Goal: Task Accomplishment & Management: Use online tool/utility

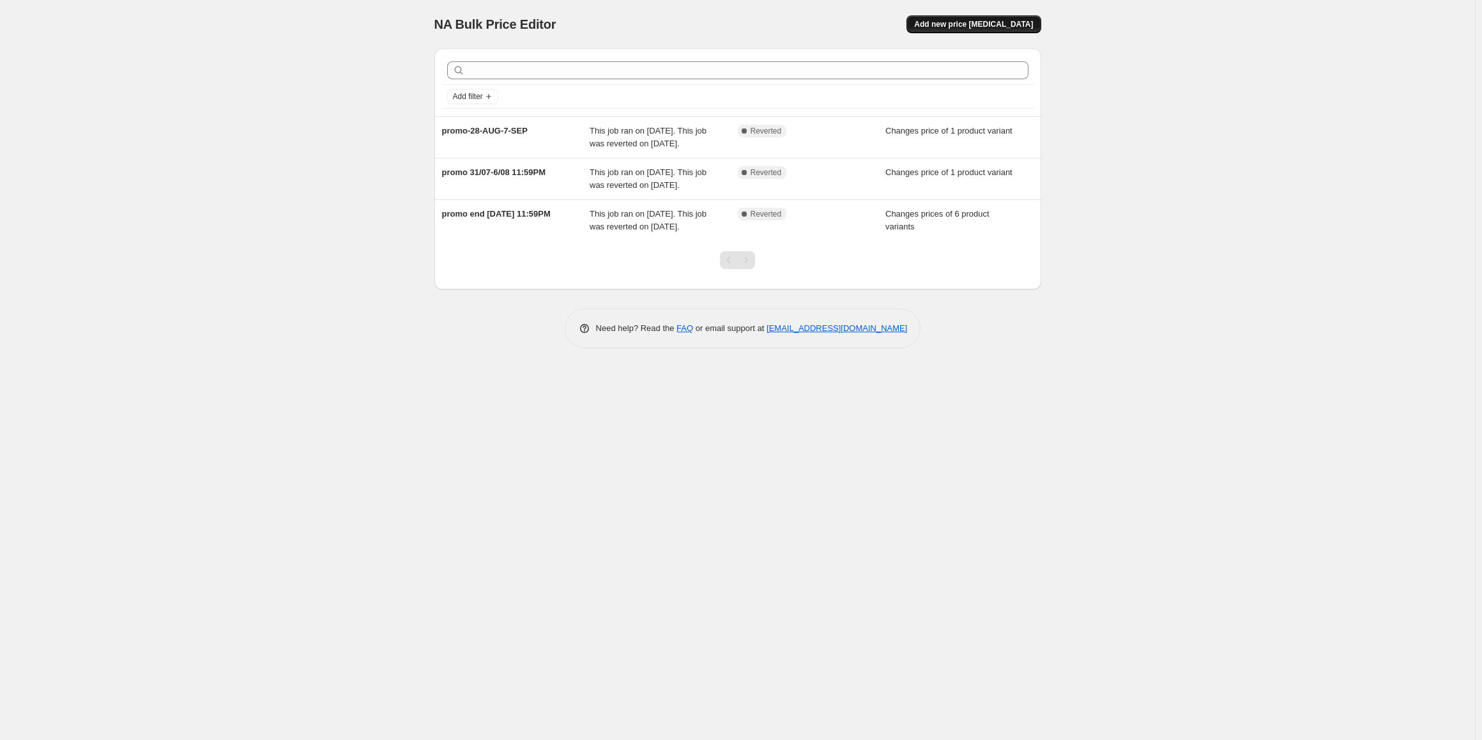
click at [1008, 26] on span "Add new price [MEDICAL_DATA]" at bounding box center [973, 24] width 119 height 10
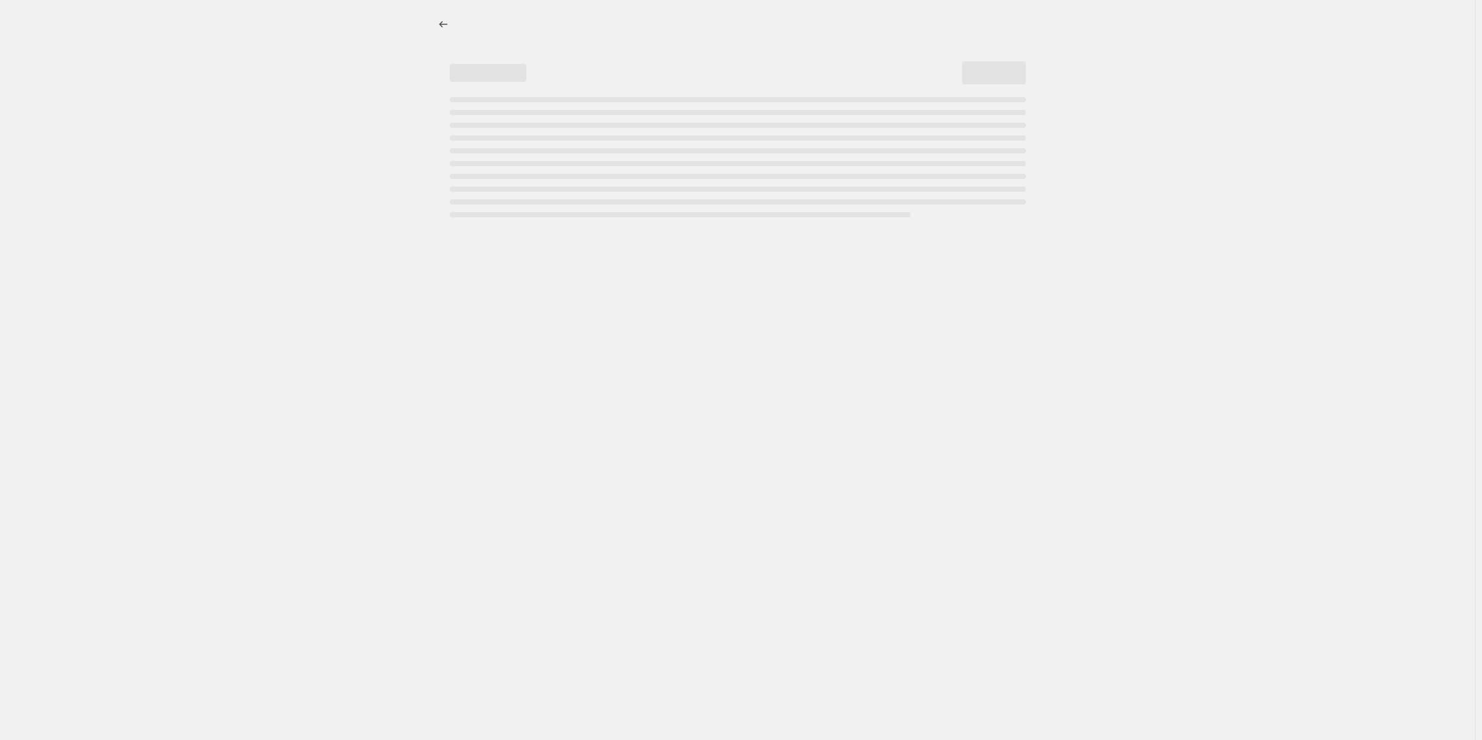
select select "percentage"
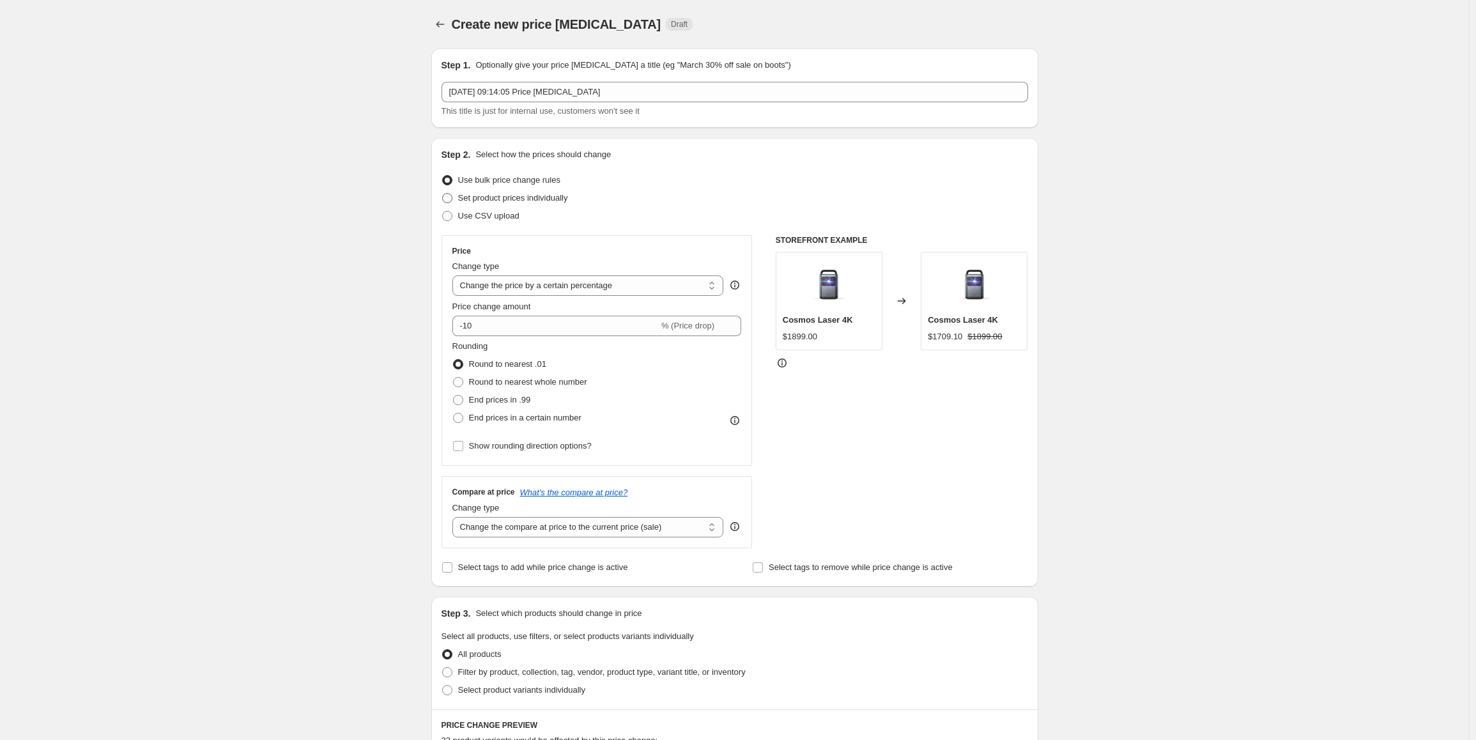
click at [502, 197] on span "Set product prices individually" at bounding box center [513, 198] width 110 height 10
click at [443, 194] on input "Set product prices individually" at bounding box center [442, 193] width 1 height 1
radio input "true"
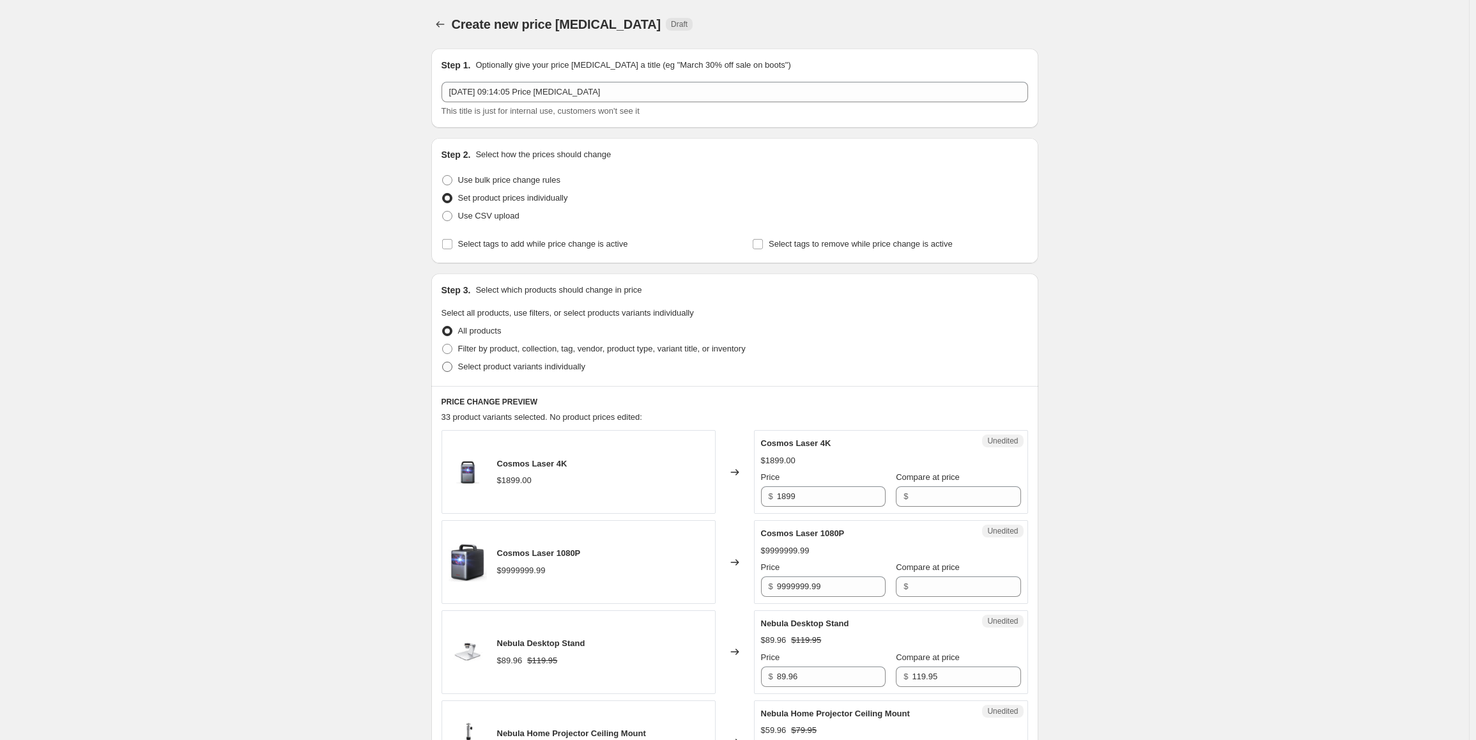
click at [524, 369] on span "Select product variants individually" at bounding box center [521, 367] width 127 height 10
click at [443, 362] on input "Select product variants individually" at bounding box center [442, 362] width 1 height 1
radio input "true"
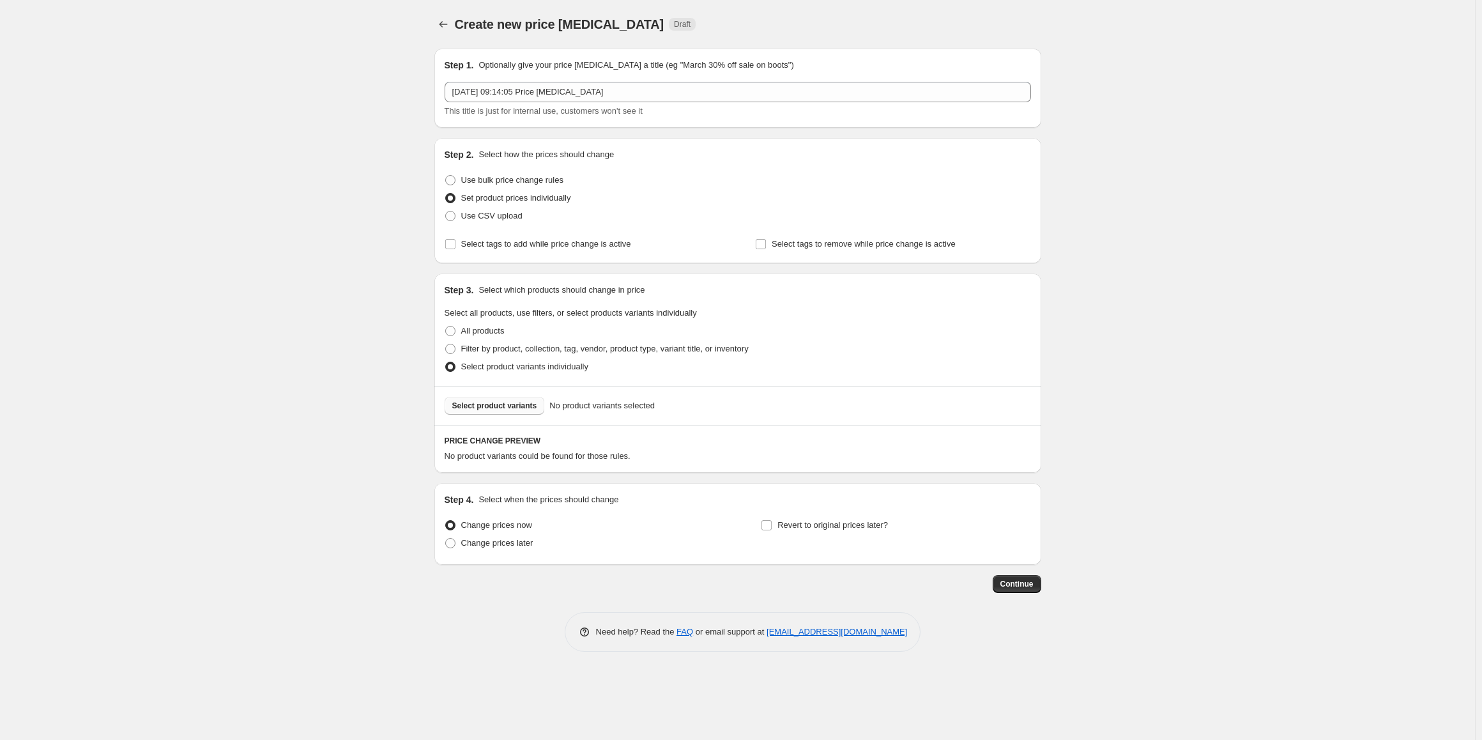
click at [514, 406] on span "Select product variants" at bounding box center [494, 406] width 85 height 10
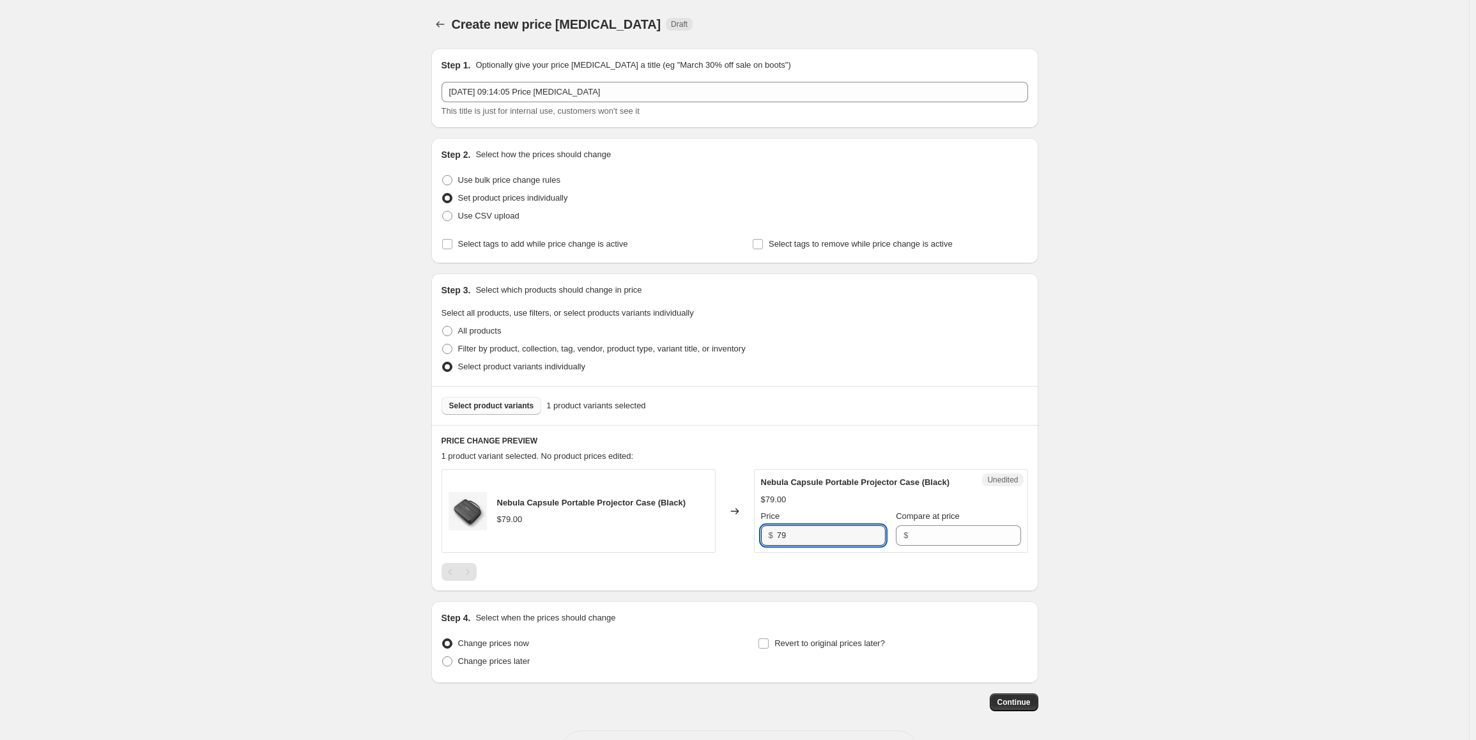
drag, startPoint x: 817, startPoint y: 528, endPoint x: 771, endPoint y: 530, distance: 46.0
click at [771, 530] on div "$ 79" at bounding box center [823, 535] width 125 height 20
click at [928, 528] on input "Compare at price" at bounding box center [966, 535] width 109 height 20
paste input "79"
type input "79"
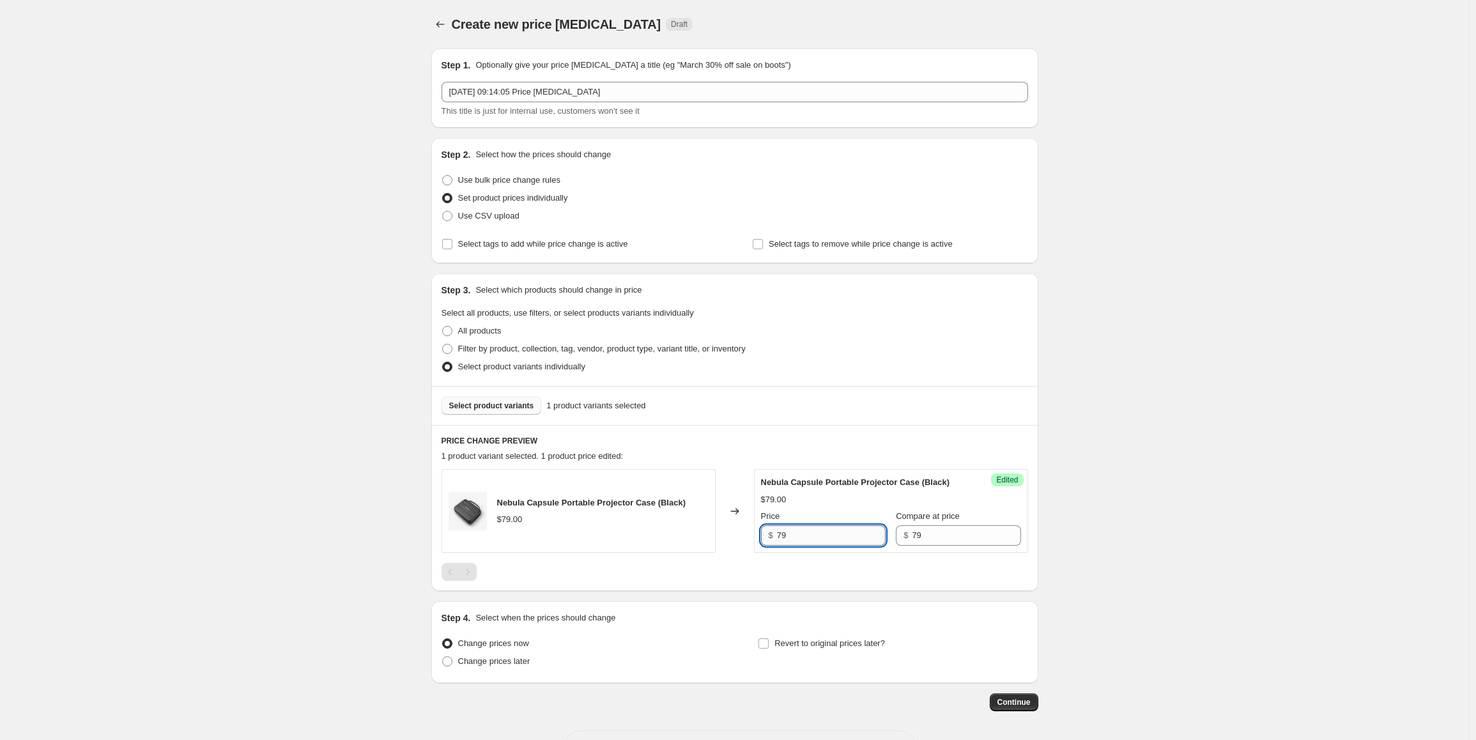
click at [814, 534] on input "79" at bounding box center [831, 535] width 109 height 20
drag, startPoint x: 797, startPoint y: 534, endPoint x: 778, endPoint y: 535, distance: 19.8
click at [778, 535] on div "$ 79" at bounding box center [823, 535] width 125 height 20
paste input "39.98"
type input "39.98"
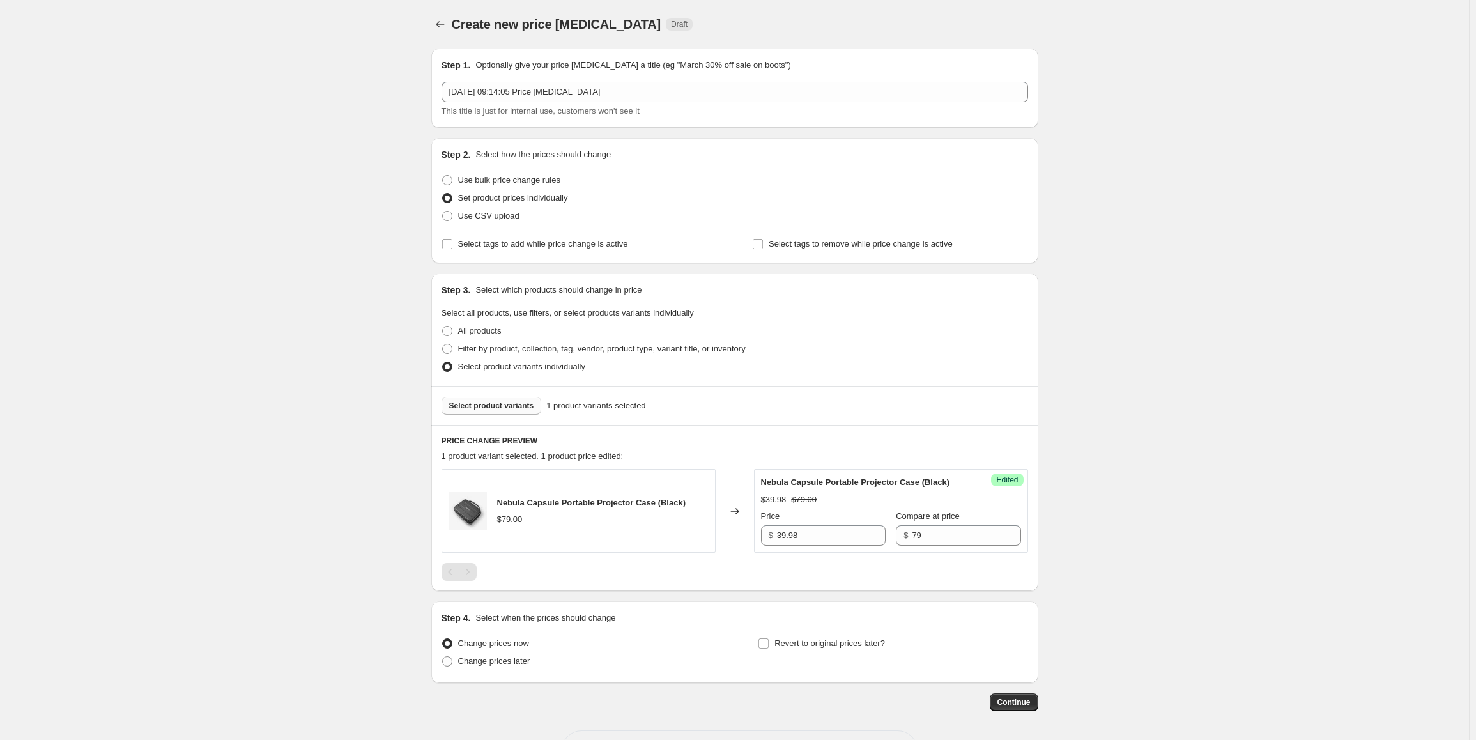
click at [511, 408] on span "Select product variants" at bounding box center [491, 406] width 85 height 10
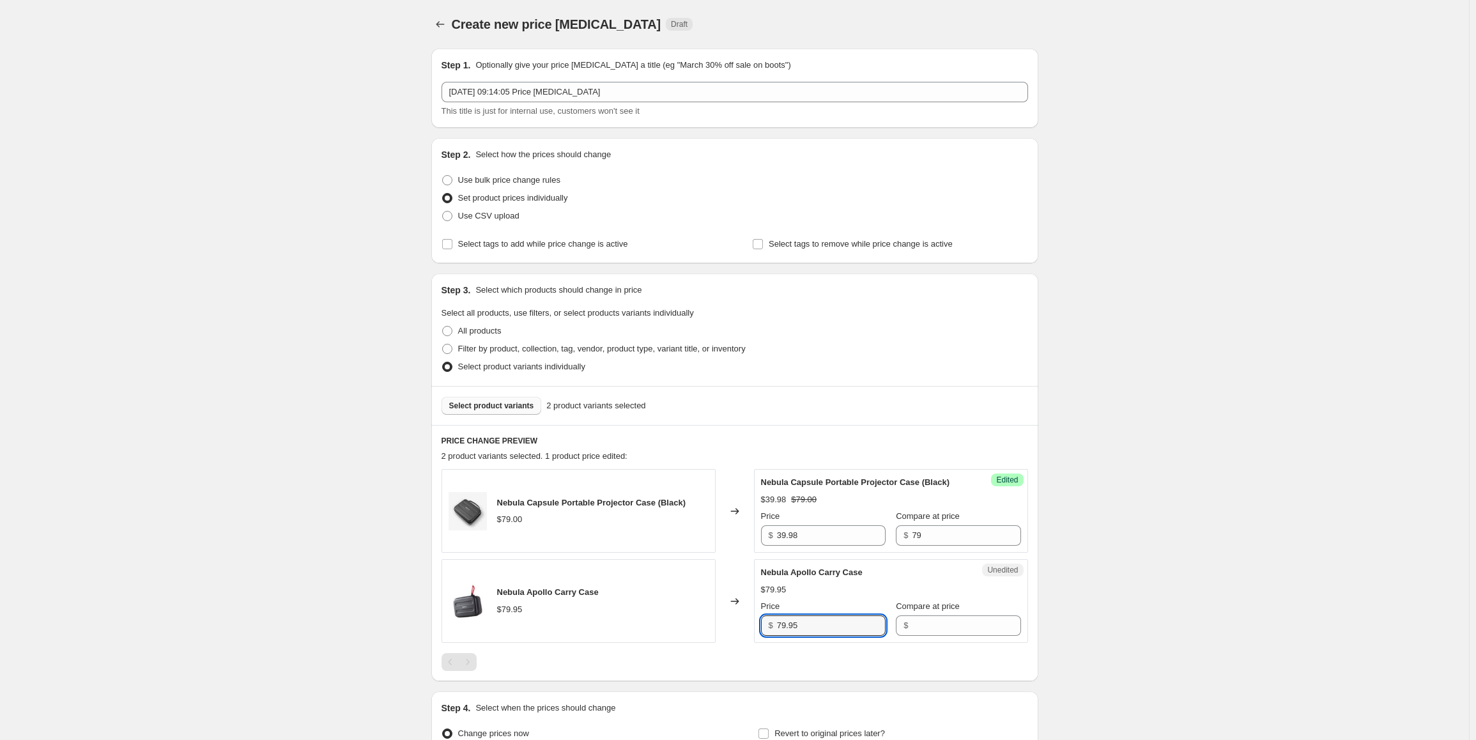
drag, startPoint x: 811, startPoint y: 624, endPoint x: 776, endPoint y: 624, distance: 35.1
click at [776, 624] on div "$ 79.95" at bounding box center [823, 625] width 125 height 20
click at [937, 623] on input "Compare at price" at bounding box center [966, 625] width 109 height 20
paste input "79.95"
type input "79.95"
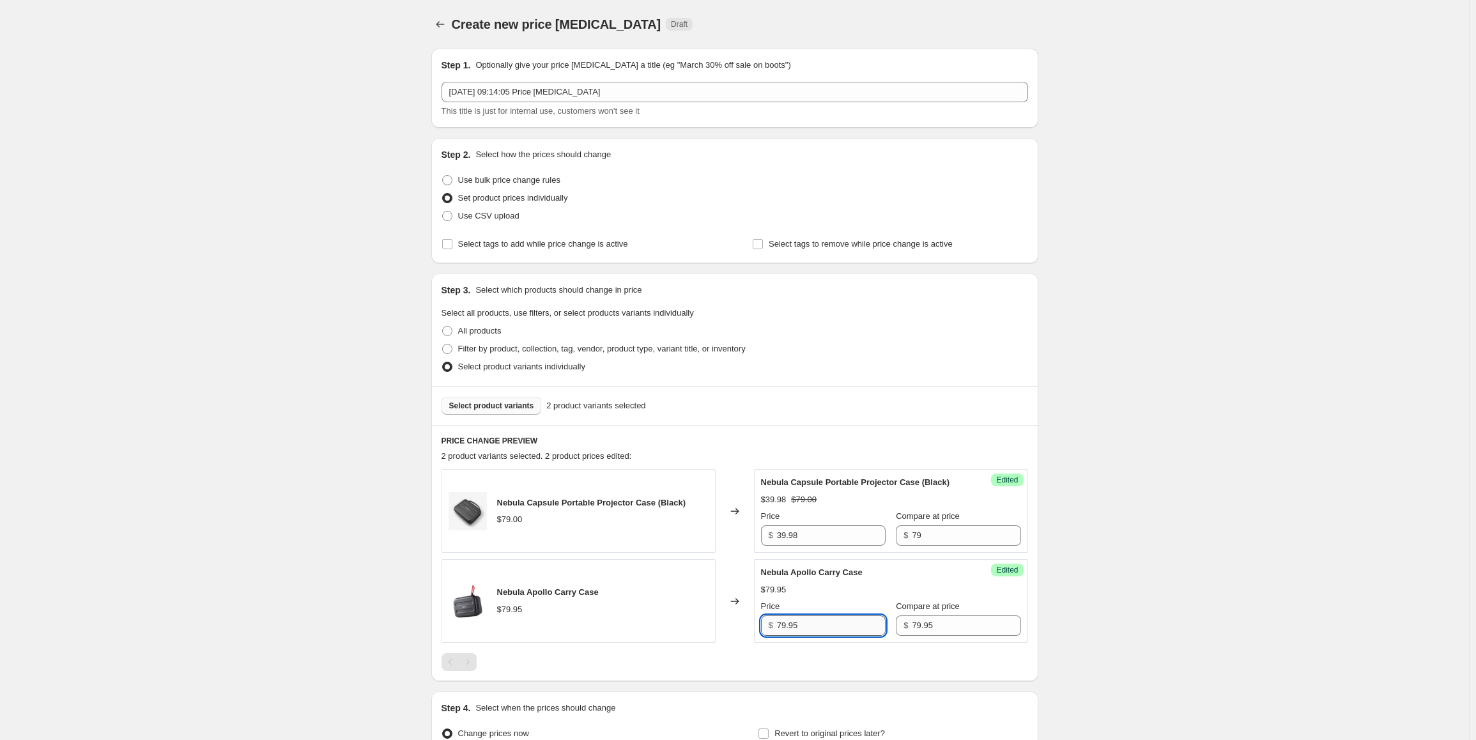
click at [815, 624] on input "79.95" at bounding box center [831, 625] width 109 height 20
paste input "39."
type input "39.5"
click at [1113, 581] on div "Create new price [MEDICAL_DATA]. This page is ready Create new price [MEDICAL_D…" at bounding box center [734, 439] width 1469 height 879
click at [519, 401] on button "Select product variants" at bounding box center [492, 406] width 100 height 18
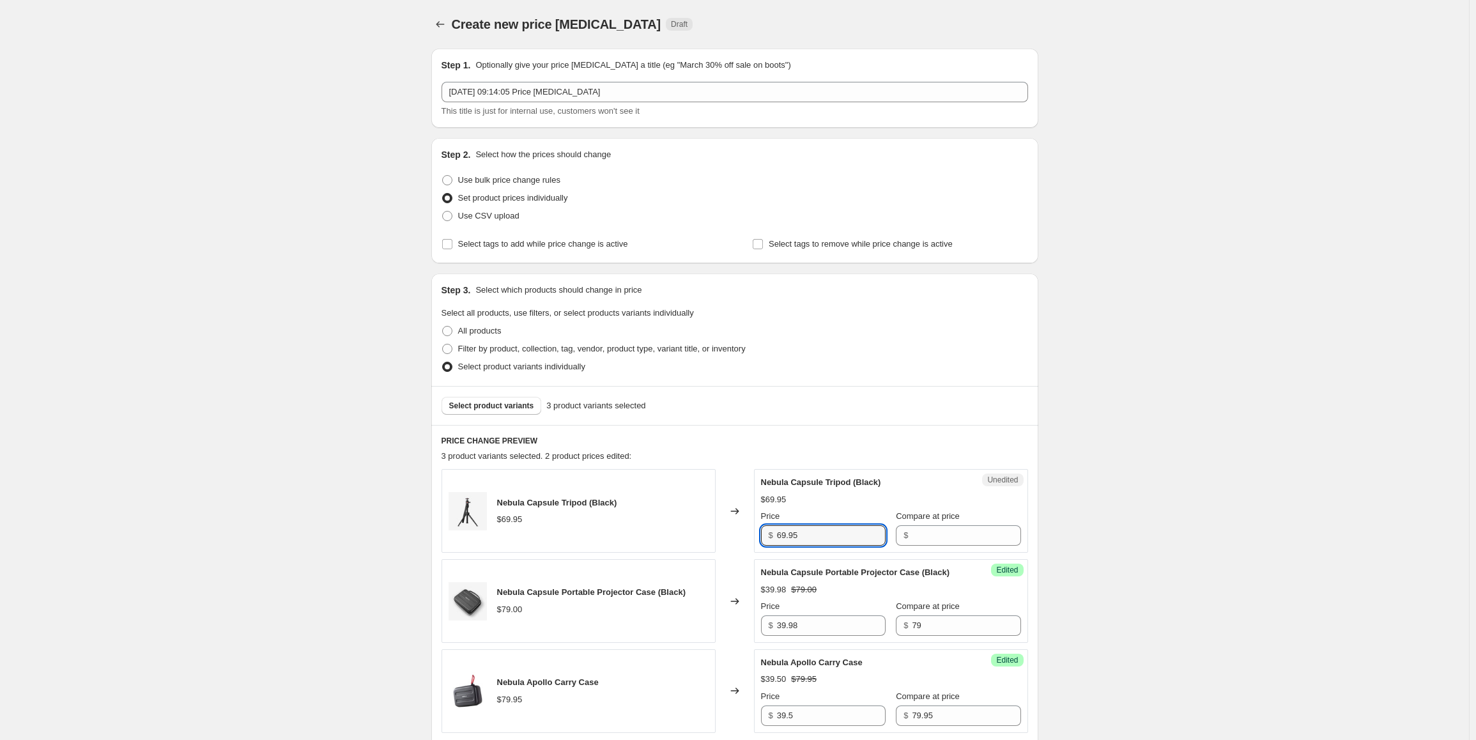
drag, startPoint x: 836, startPoint y: 533, endPoint x: 772, endPoint y: 534, distance: 63.9
click at [772, 534] on div "$ 69.95" at bounding box center [823, 535] width 125 height 20
click at [923, 527] on input "Compare at price" at bounding box center [966, 535] width 109 height 20
paste input "69.95"
type input "69.95"
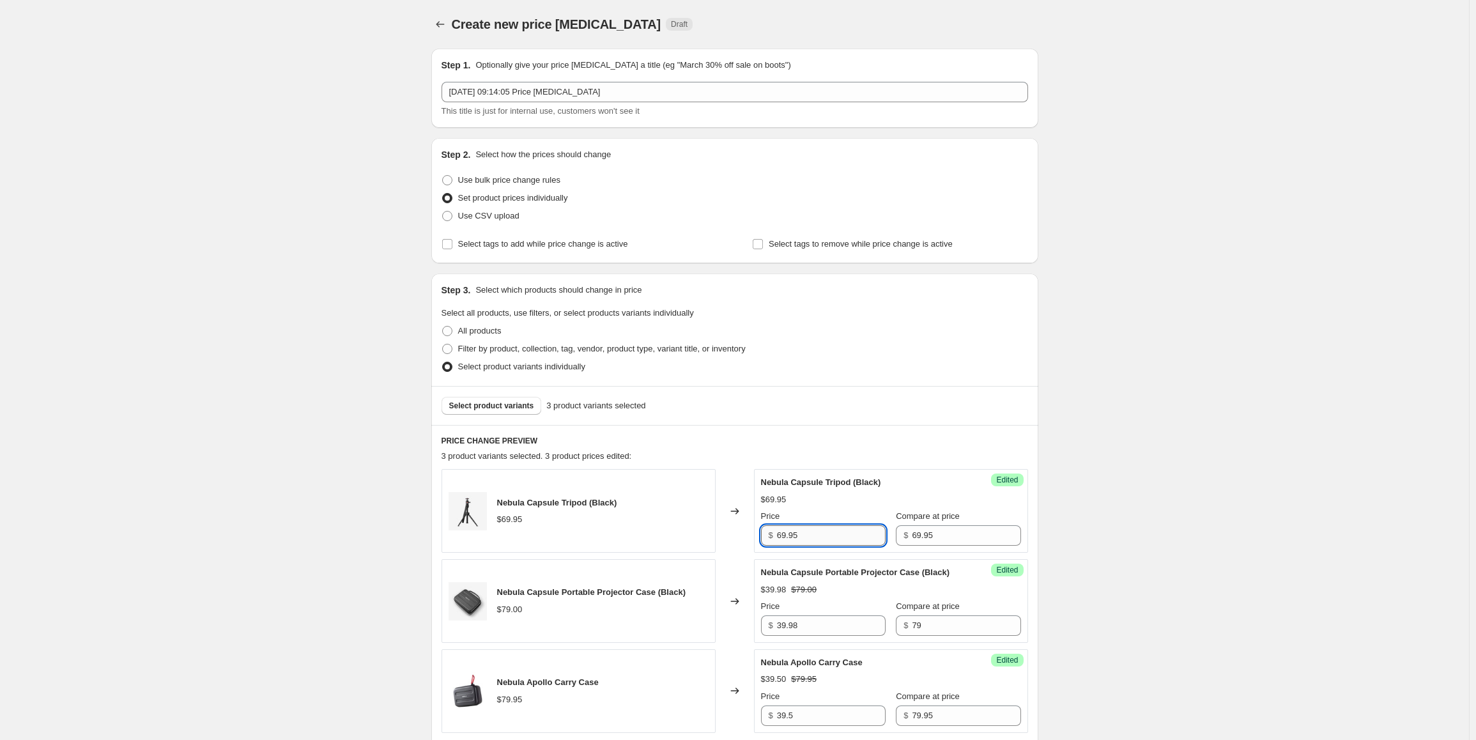
click at [827, 534] on input "69.95" at bounding box center [831, 535] width 109 height 20
paste input "34.98"
type input "34.98"
click at [1140, 532] on div "Create new price [MEDICAL_DATA]. This page is ready Create new price [MEDICAL_D…" at bounding box center [734, 484] width 1469 height 969
click at [520, 403] on span "Select product variants" at bounding box center [491, 406] width 85 height 10
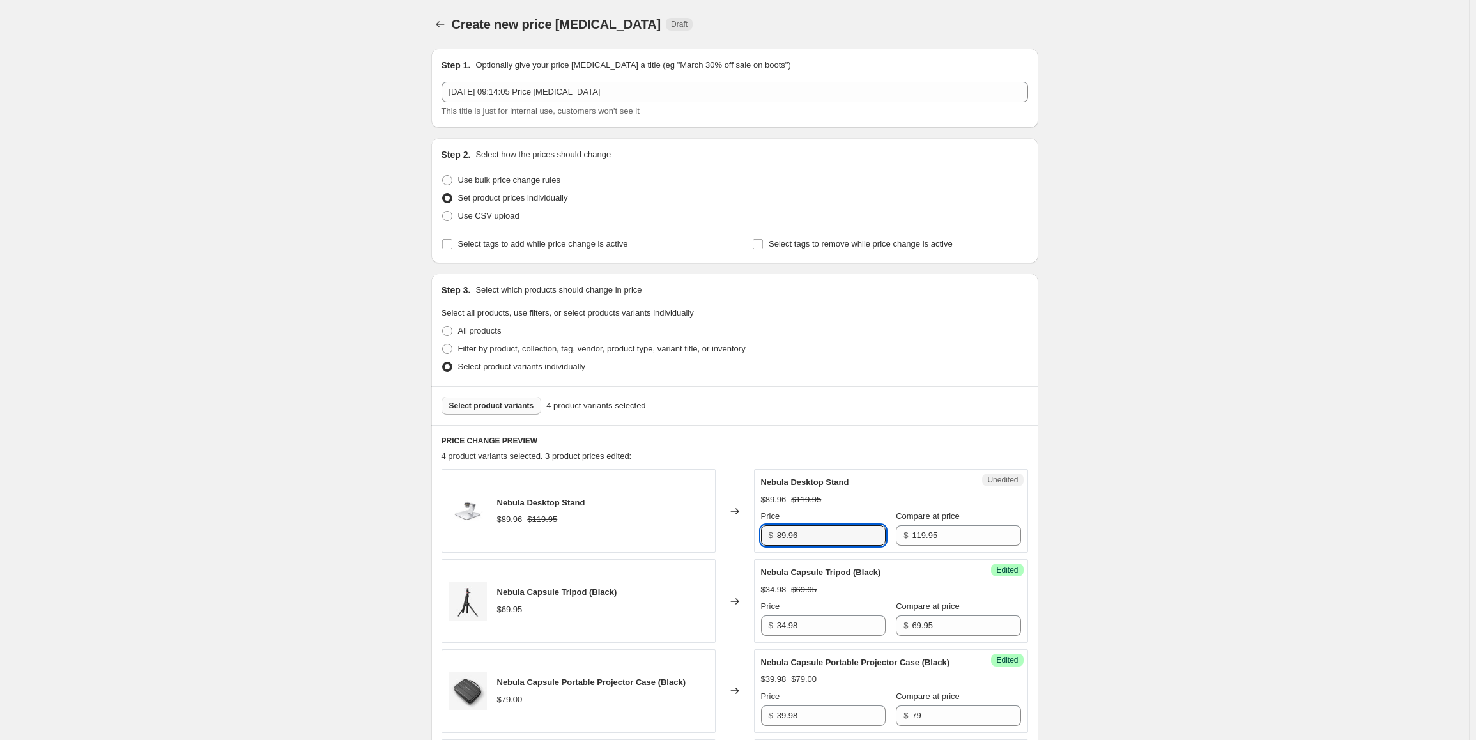
drag, startPoint x: 838, startPoint y: 534, endPoint x: 774, endPoint y: 539, distance: 64.1
click at [774, 539] on div "$ 89.96" at bounding box center [823, 535] width 125 height 20
click at [815, 538] on input "89.96" at bounding box center [831, 535] width 109 height 20
paste input "59.98"
type input "59.98"
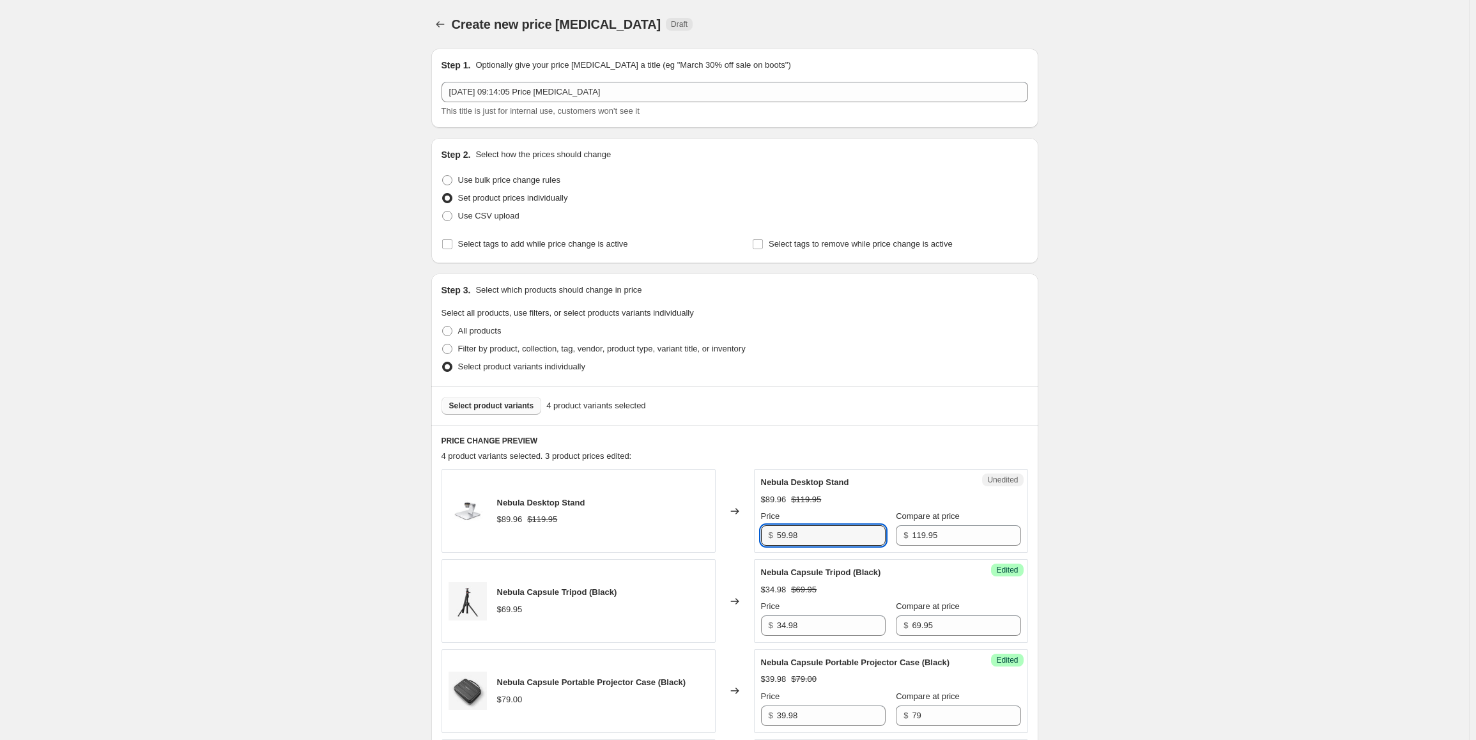
click at [1096, 524] on div "Create new price [MEDICAL_DATA]. This page is ready Create new price [MEDICAL_D…" at bounding box center [734, 529] width 1469 height 1059
click at [509, 401] on button "Select product variants" at bounding box center [492, 406] width 100 height 18
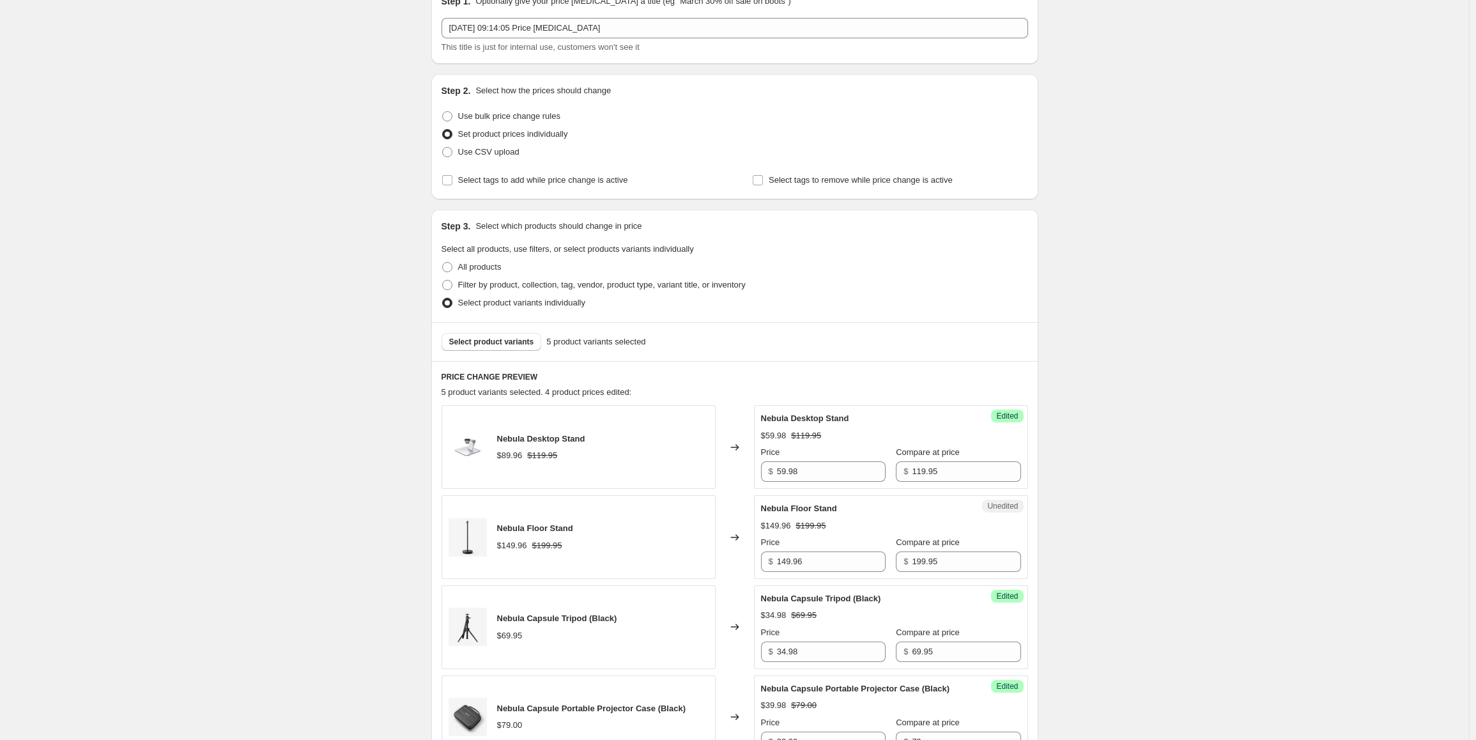
scroll to position [128, 0]
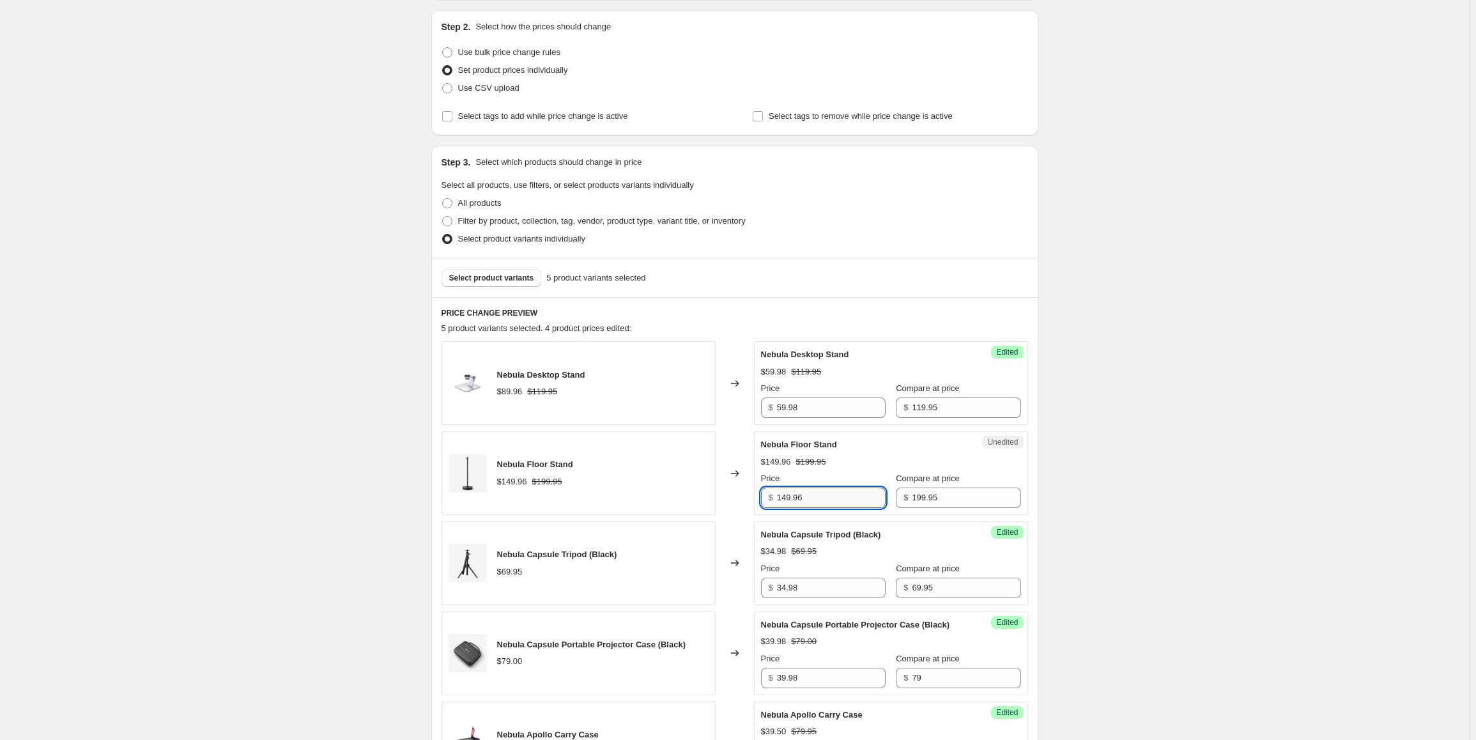
click at [839, 505] on input "149.96" at bounding box center [831, 498] width 109 height 20
paste input "99.5"
type input "99.5"
click at [1240, 495] on div "Create new price [MEDICAL_DATA]. This page is ready Create new price [MEDICAL_D…" at bounding box center [734, 446] width 1469 height 1149
click at [503, 278] on span "Select product variants" at bounding box center [491, 278] width 85 height 10
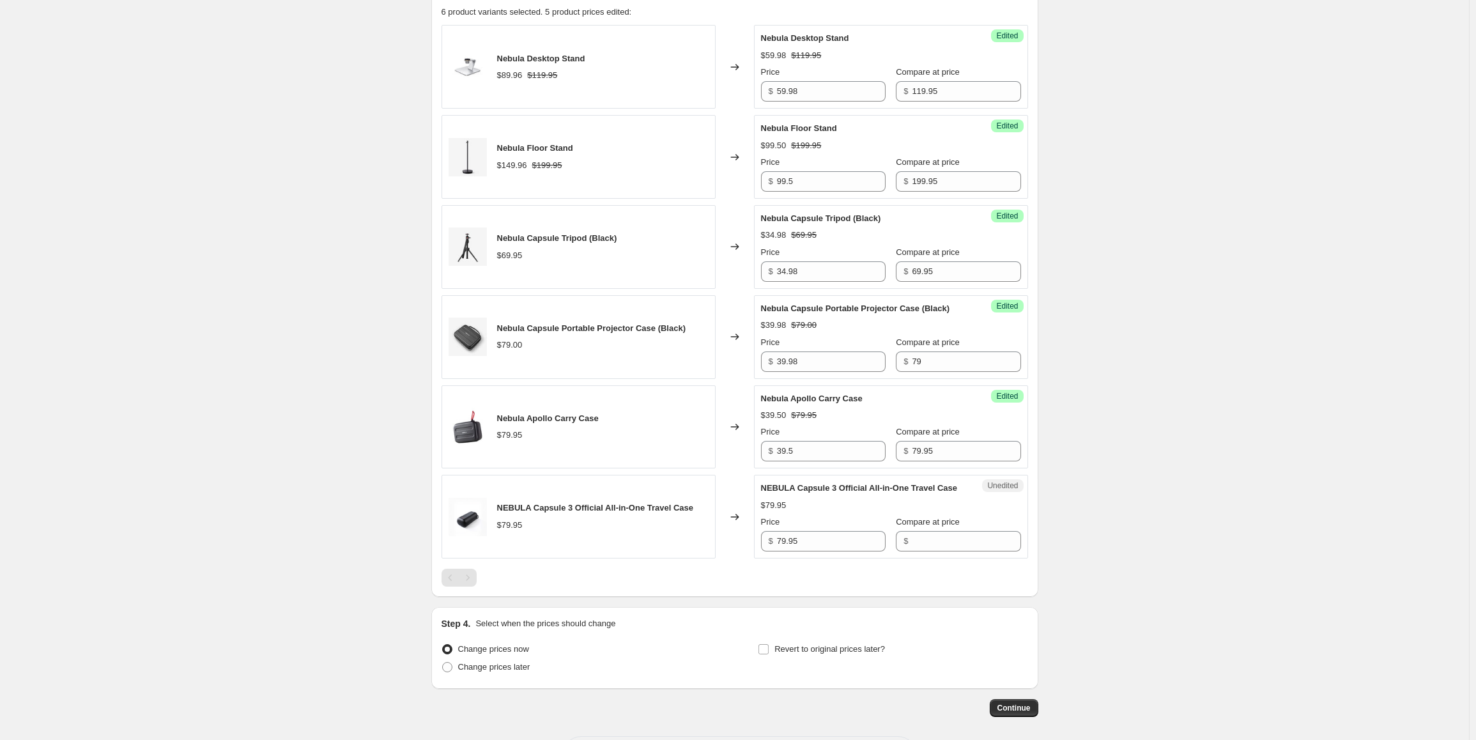
scroll to position [447, 0]
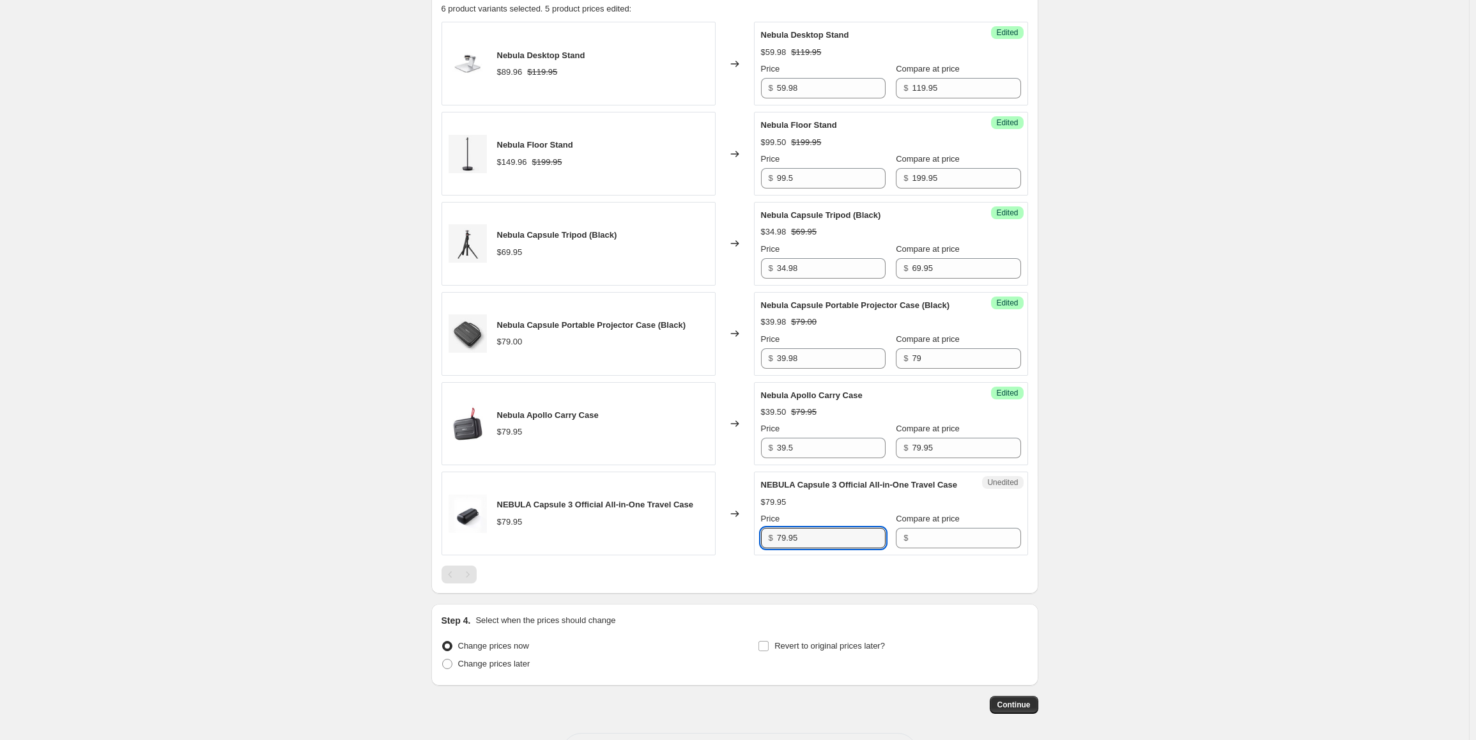
drag, startPoint x: 838, startPoint y: 553, endPoint x: 742, endPoint y: 552, distance: 95.8
click at [742, 552] on div "NEBULA Capsule 3 Official All-in-One Travel Case $79.95 Changed to Unedited NEB…" at bounding box center [735, 514] width 587 height 84
click at [919, 548] on input "Compare at price" at bounding box center [966, 538] width 109 height 20
paste input "79.95"
type input "79.95"
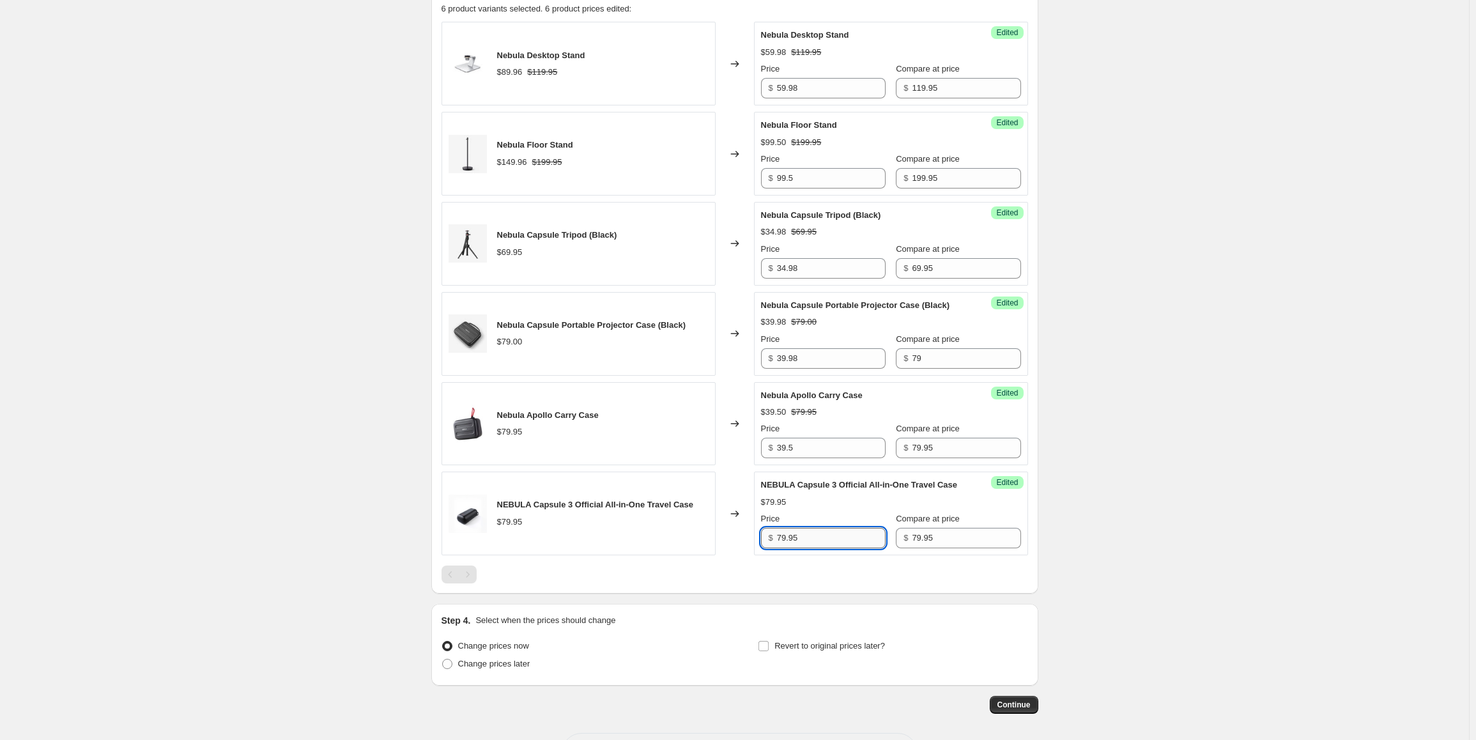
click at [832, 548] on input "79.95" at bounding box center [831, 538] width 109 height 20
paste input "39.98"
type input "39.98"
click at [1344, 509] on div "Create new price [MEDICAL_DATA]. This page is ready Create new price [MEDICAL_D…" at bounding box center [734, 172] width 1469 height 1239
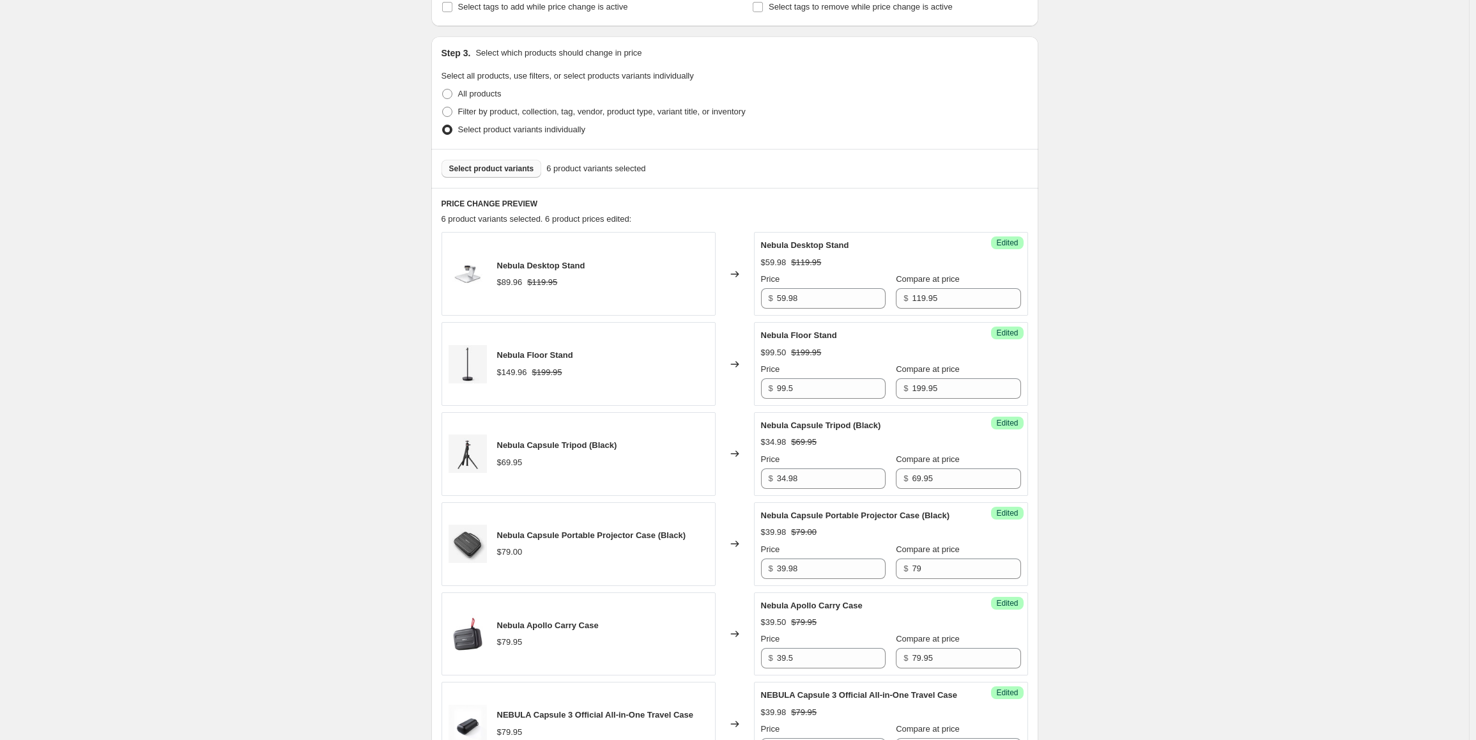
scroll to position [192, 0]
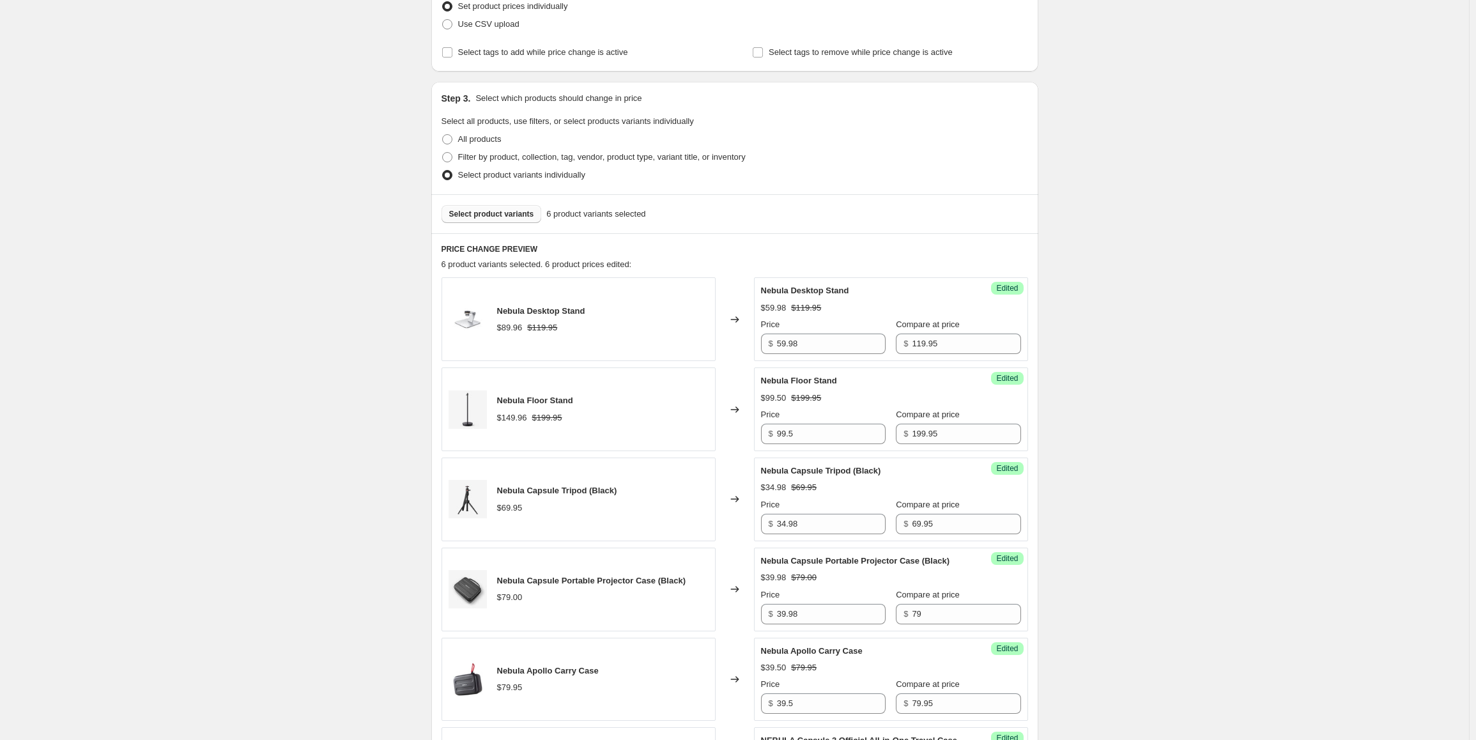
click at [491, 213] on span "Select product variants" at bounding box center [491, 214] width 85 height 10
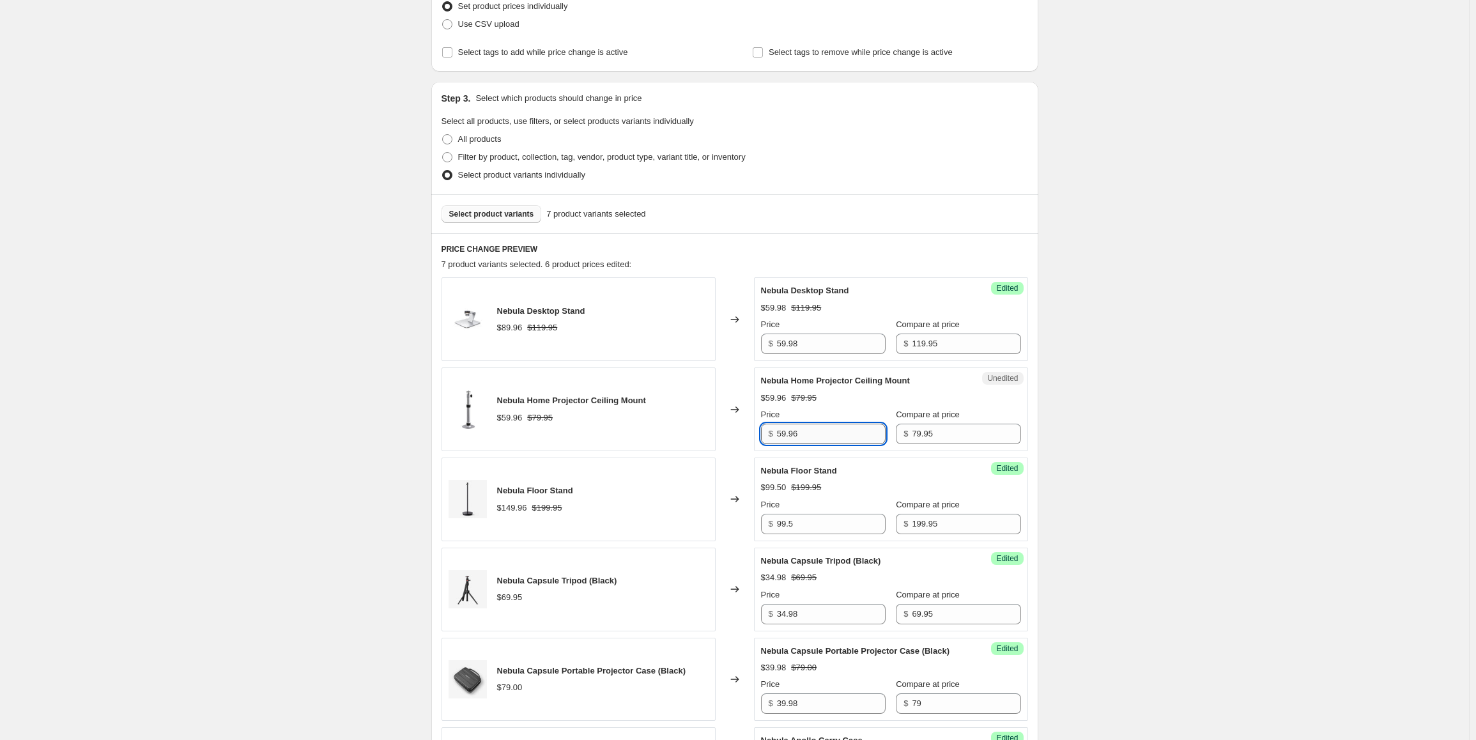
click at [839, 432] on input "59.96" at bounding box center [831, 434] width 109 height 20
paste input "39.98"
type input "39.98"
click at [1150, 438] on div "Create new price [MEDICAL_DATA]. This page is ready Create new price [MEDICAL_D…" at bounding box center [734, 472] width 1469 height 1329
click at [518, 210] on span "Select product variants" at bounding box center [491, 214] width 85 height 10
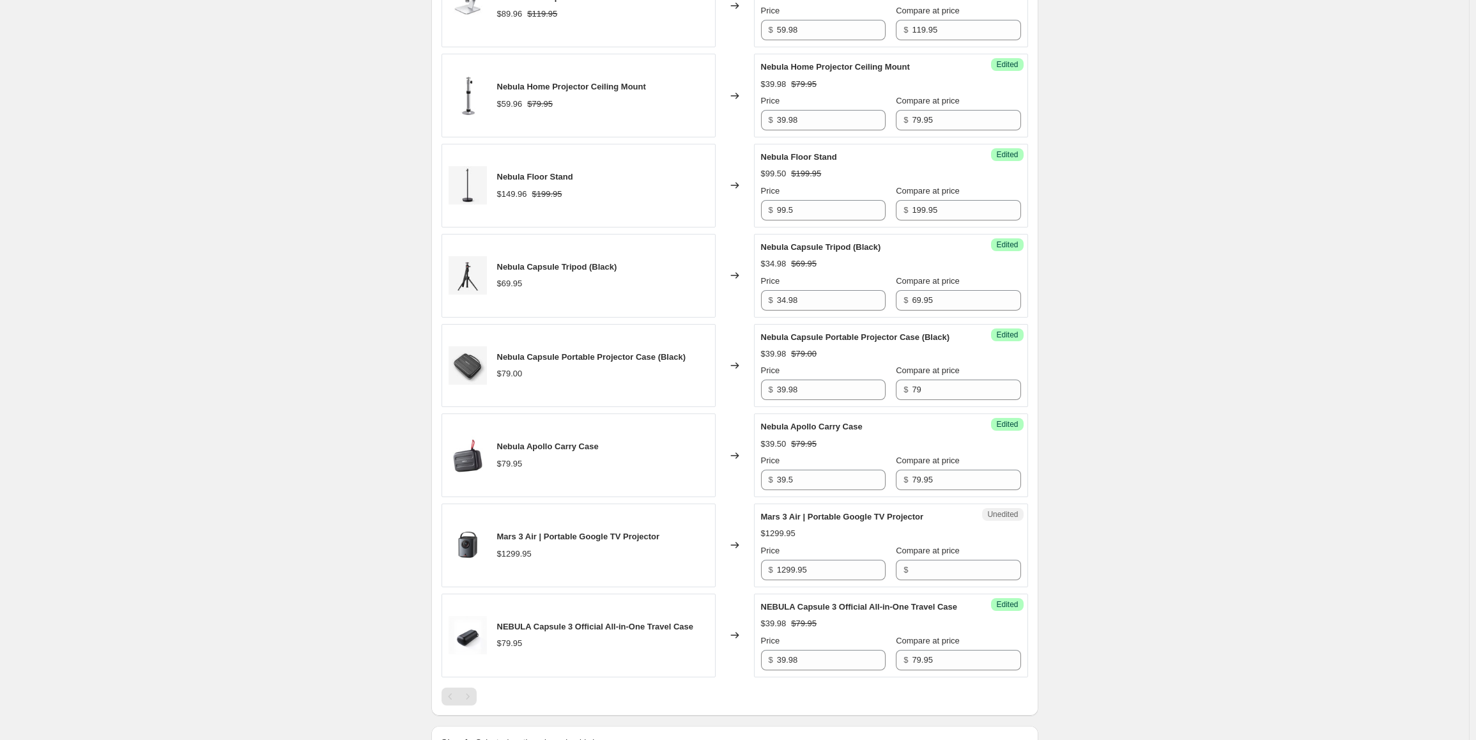
scroll to position [511, 0]
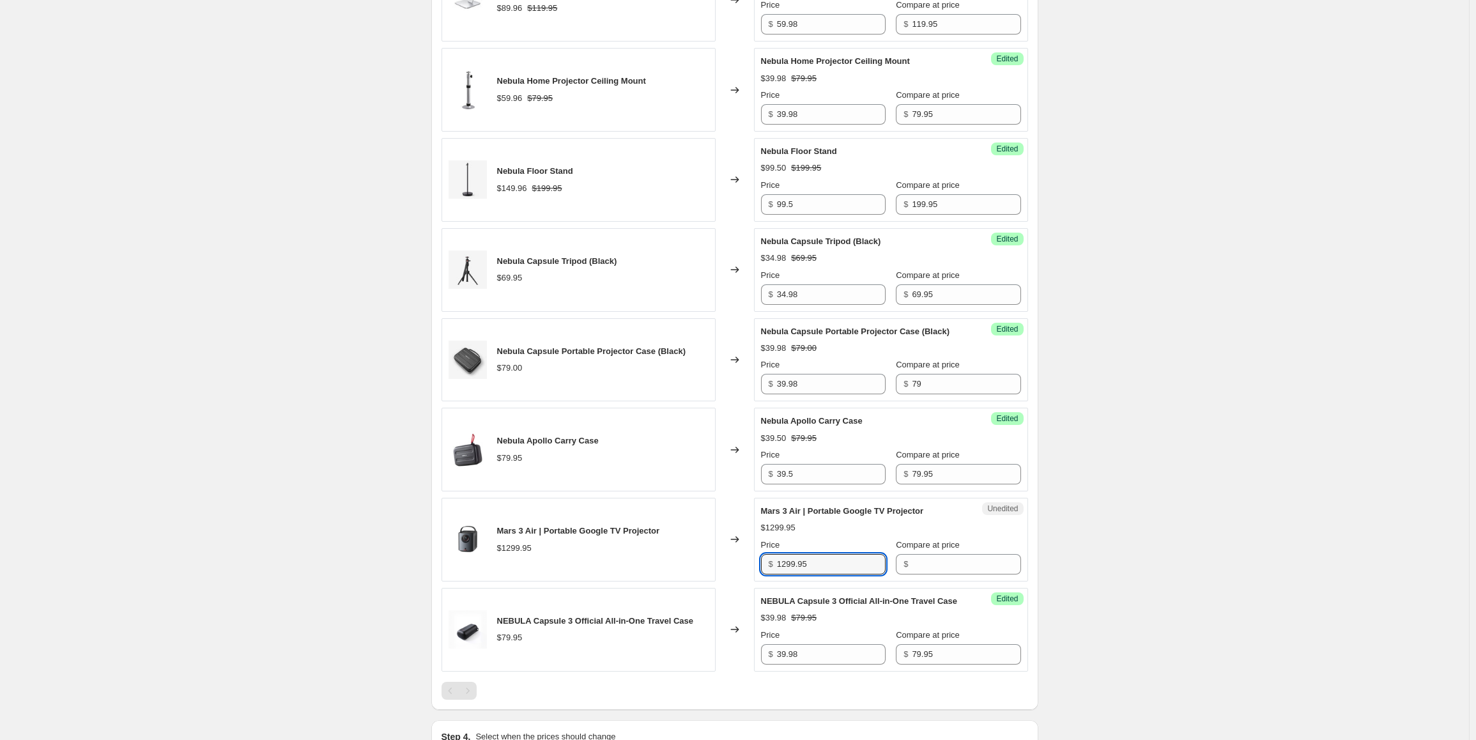
drag, startPoint x: 846, startPoint y: 567, endPoint x: 778, endPoint y: 565, distance: 68.4
click at [778, 565] on div "$ 1299.95" at bounding box center [823, 564] width 125 height 20
click at [927, 564] on input "Compare at price" at bounding box center [966, 564] width 109 height 20
paste input "1299.95"
type input "1299.95"
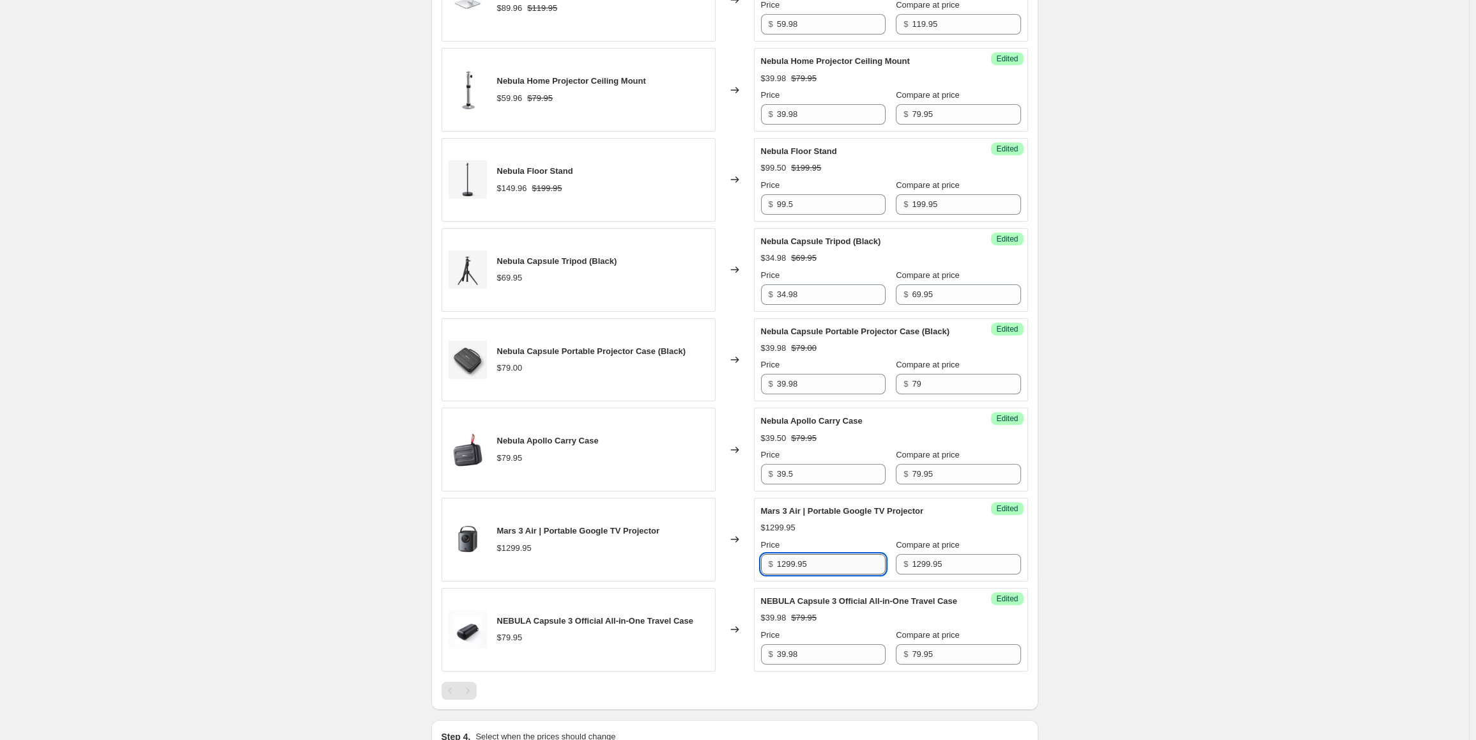
click at [824, 557] on input "1299.95" at bounding box center [831, 564] width 109 height 20
paste input "974.96"
type input "974.96"
click at [1179, 518] on div "Create new price [MEDICAL_DATA]. This page is ready Create new price [MEDICAL_D…" at bounding box center [734, 198] width 1469 height 1419
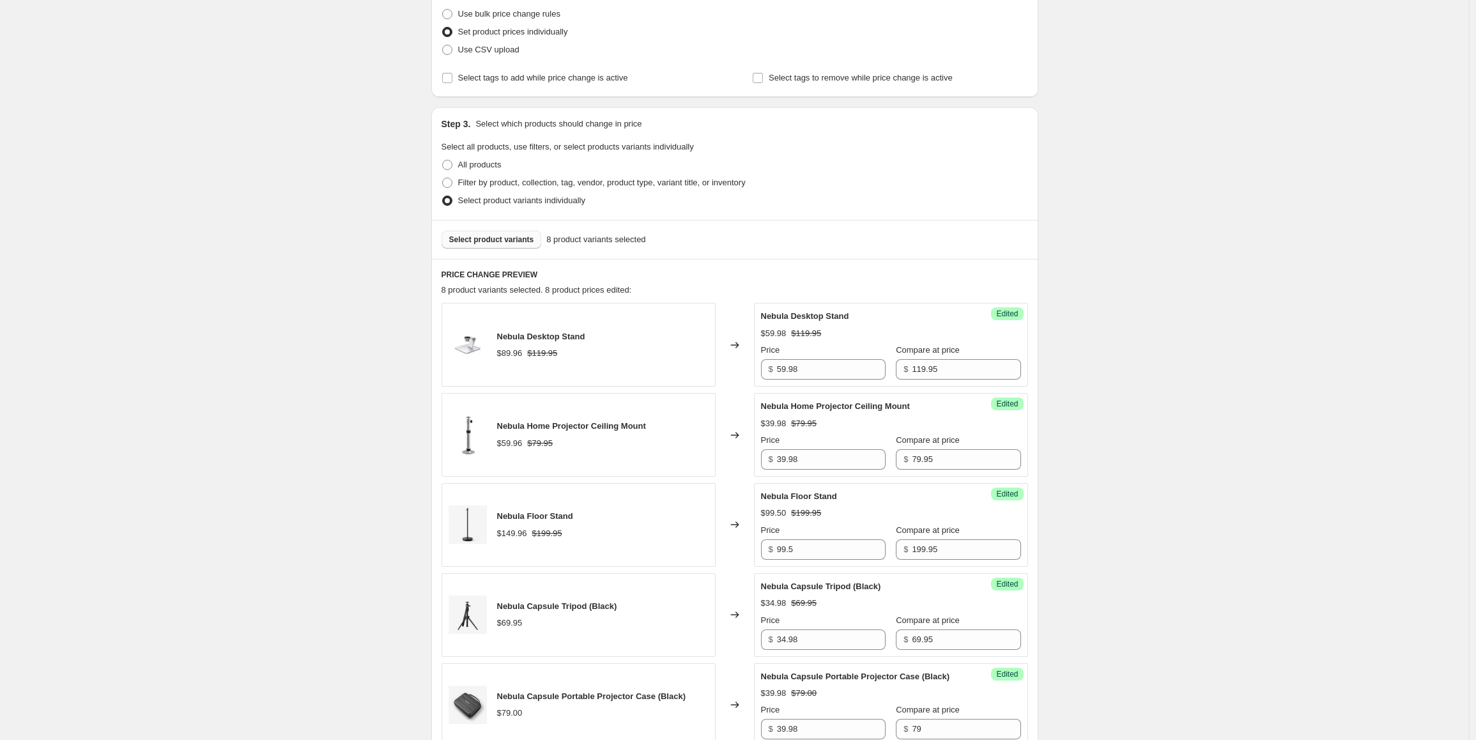
scroll to position [128, 0]
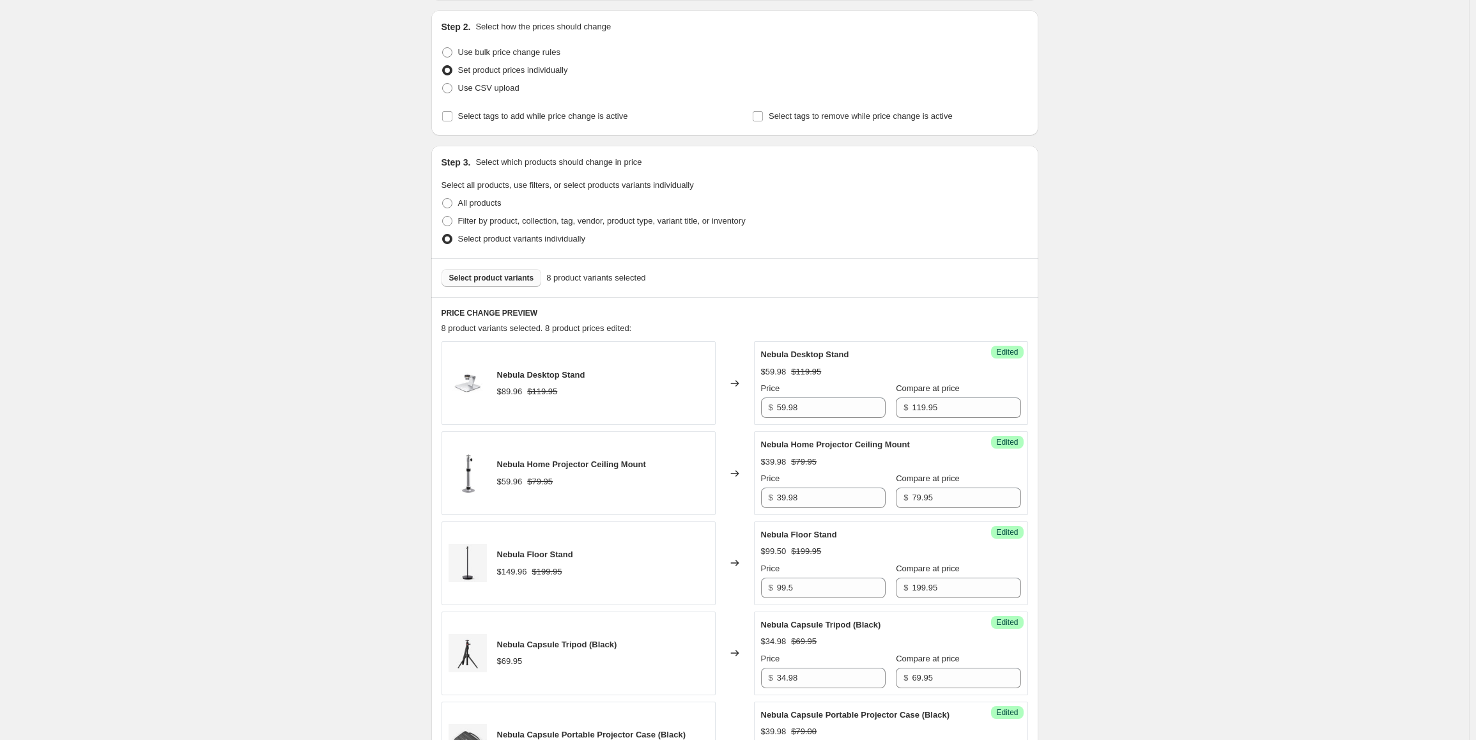
click at [516, 270] on button "Select product variants" at bounding box center [492, 278] width 100 height 18
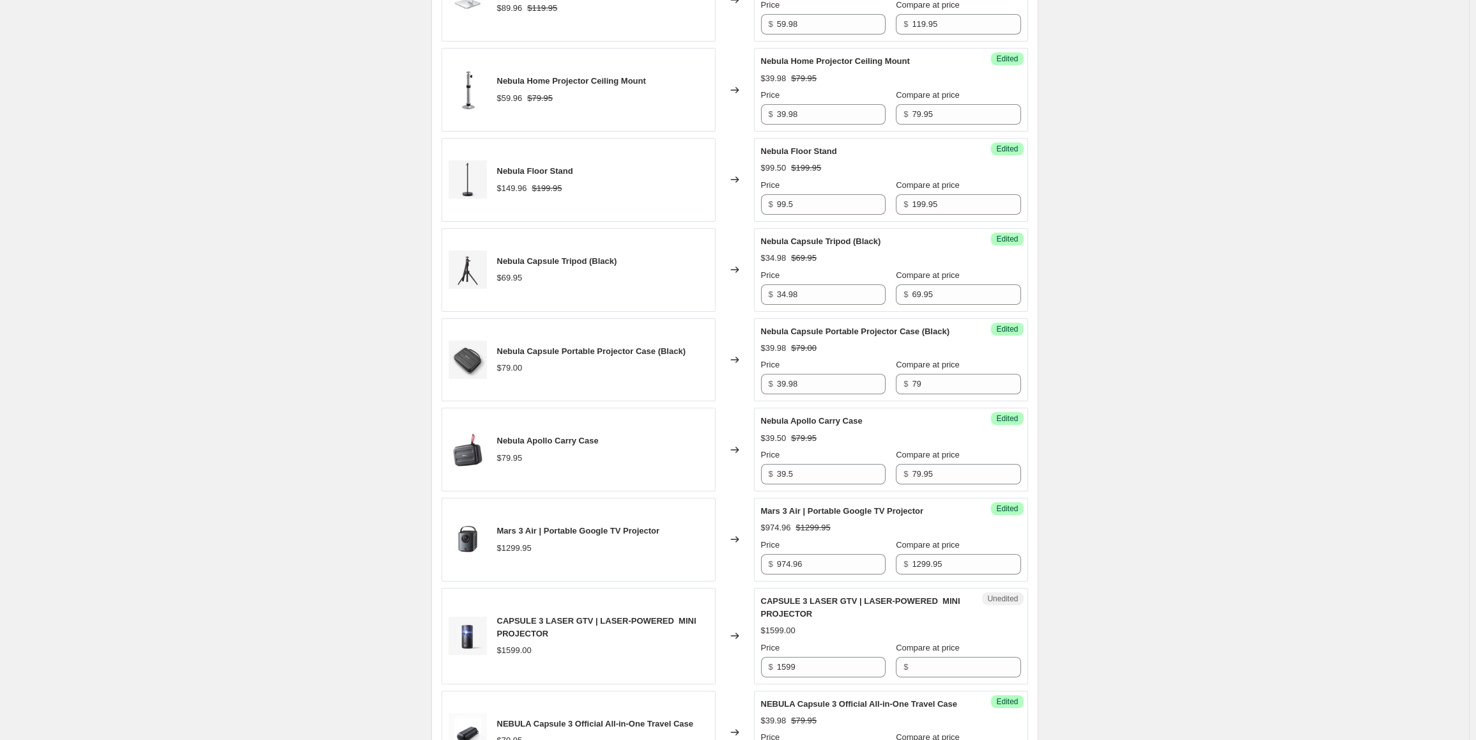
scroll to position [575, 0]
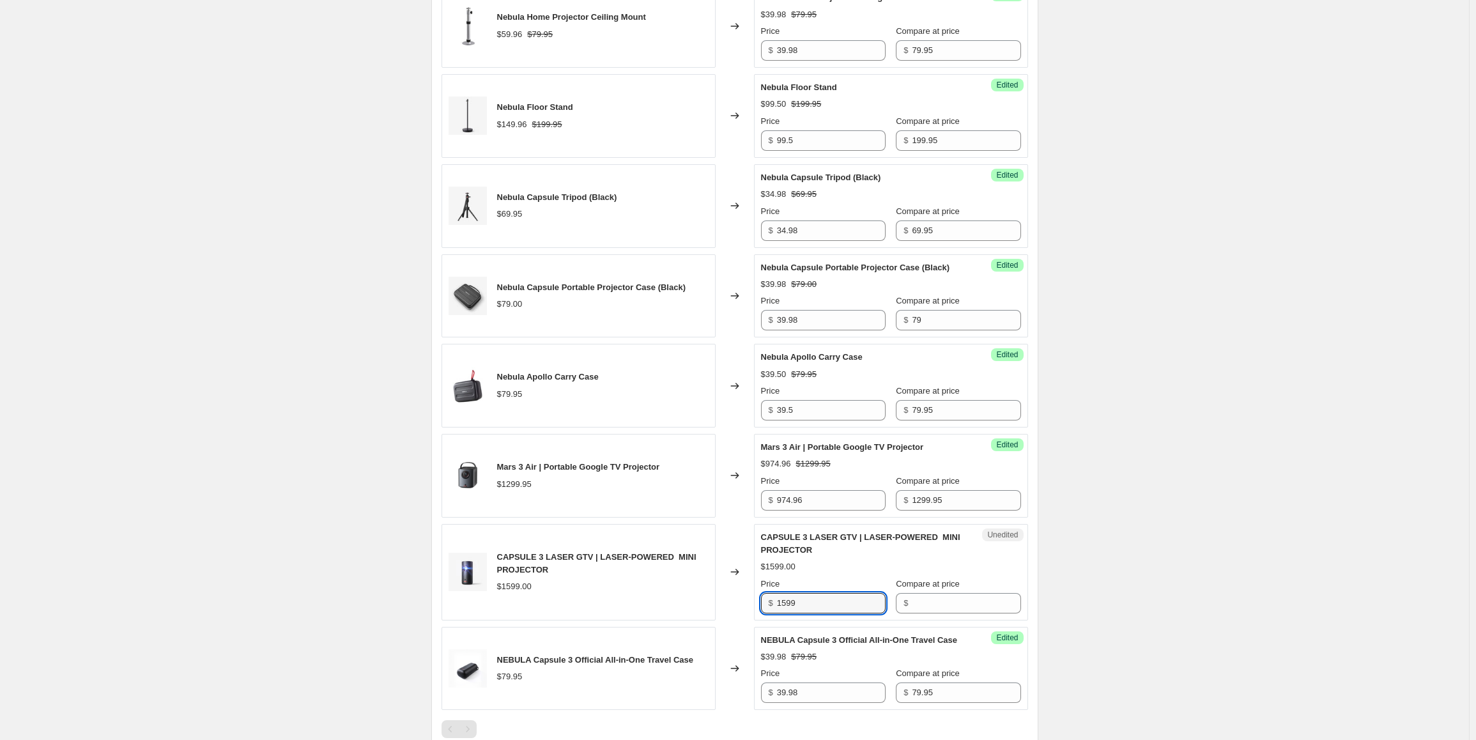
drag, startPoint x: 847, startPoint y: 599, endPoint x: 768, endPoint y: 602, distance: 78.6
click at [768, 602] on div "$ 1599" at bounding box center [823, 603] width 125 height 20
click at [948, 595] on input "Compare at price" at bounding box center [966, 603] width 109 height 20
paste input "1599.95"
type input "1599.95"
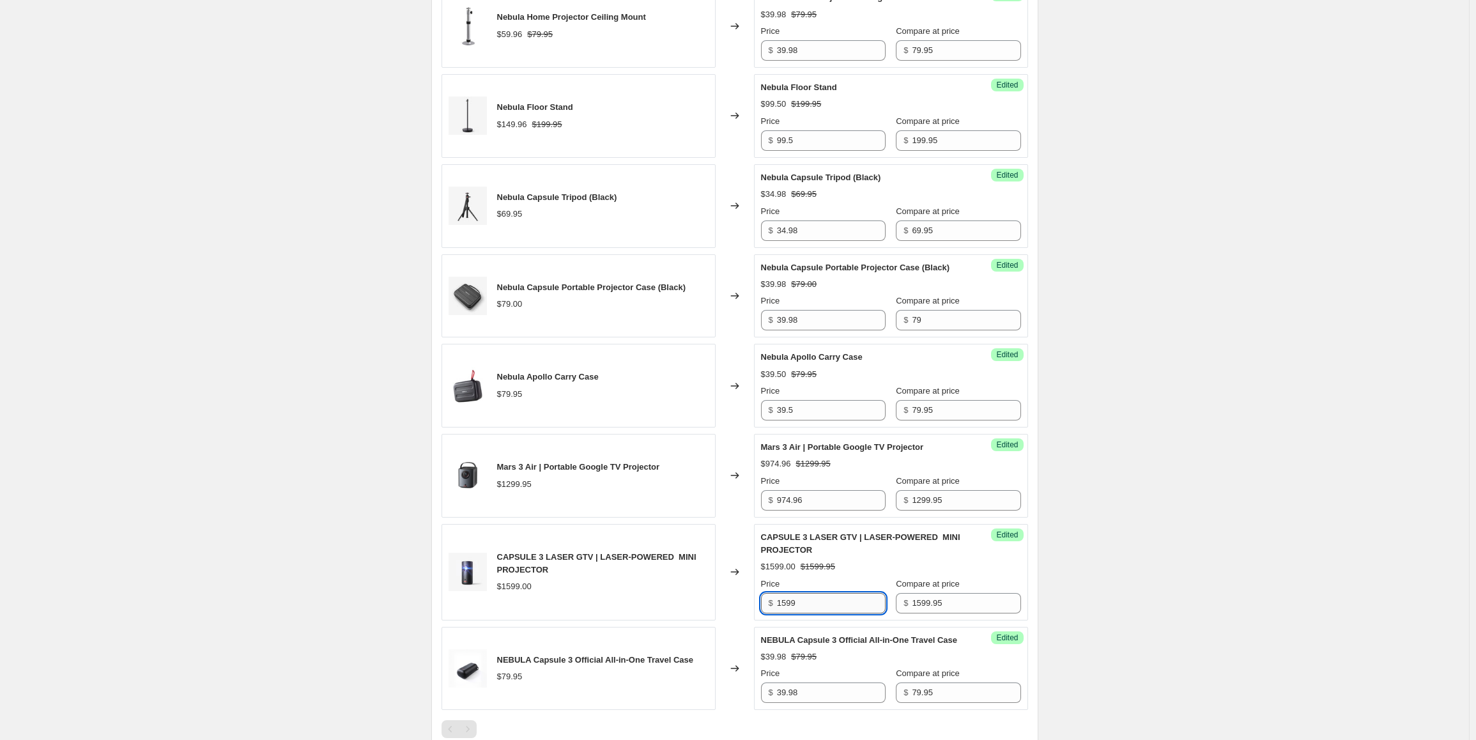
click at [804, 603] on input "1599" at bounding box center [831, 603] width 109 height 20
paste input "199.96"
type input "1199.96"
click at [1105, 575] on div "Create new price [MEDICAL_DATA]. This page is ready Create new price [MEDICAL_D…" at bounding box center [734, 185] width 1469 height 1521
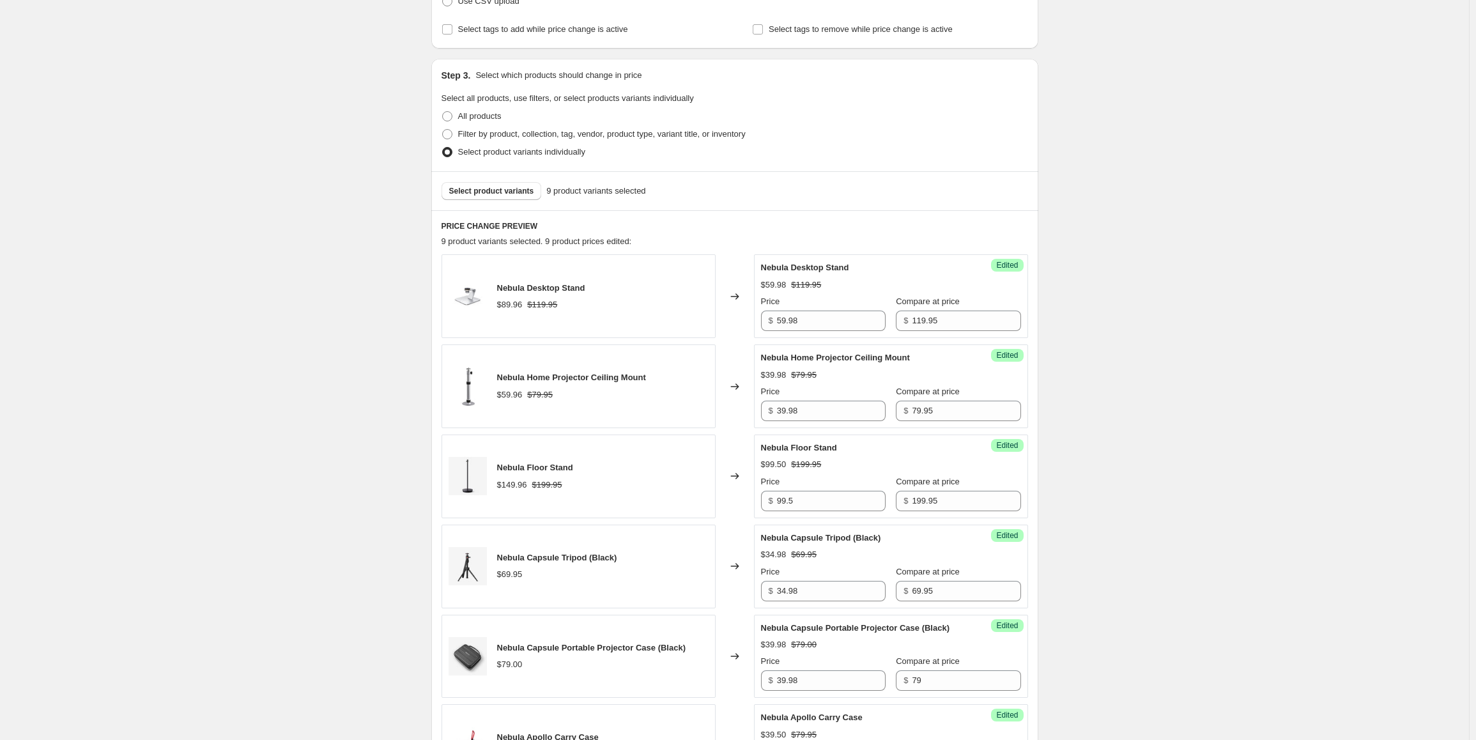
scroll to position [192, 0]
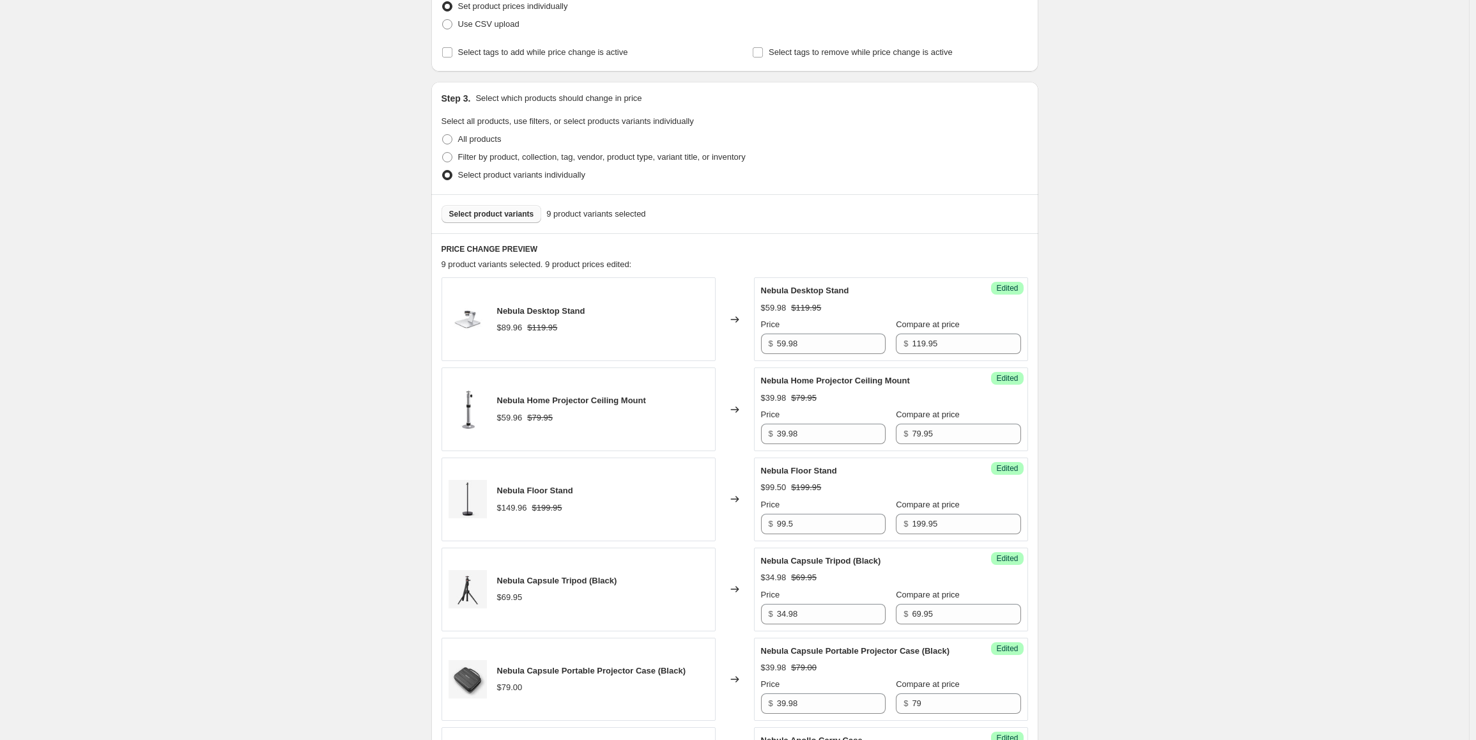
click at [479, 212] on span "Select product variants" at bounding box center [491, 214] width 85 height 10
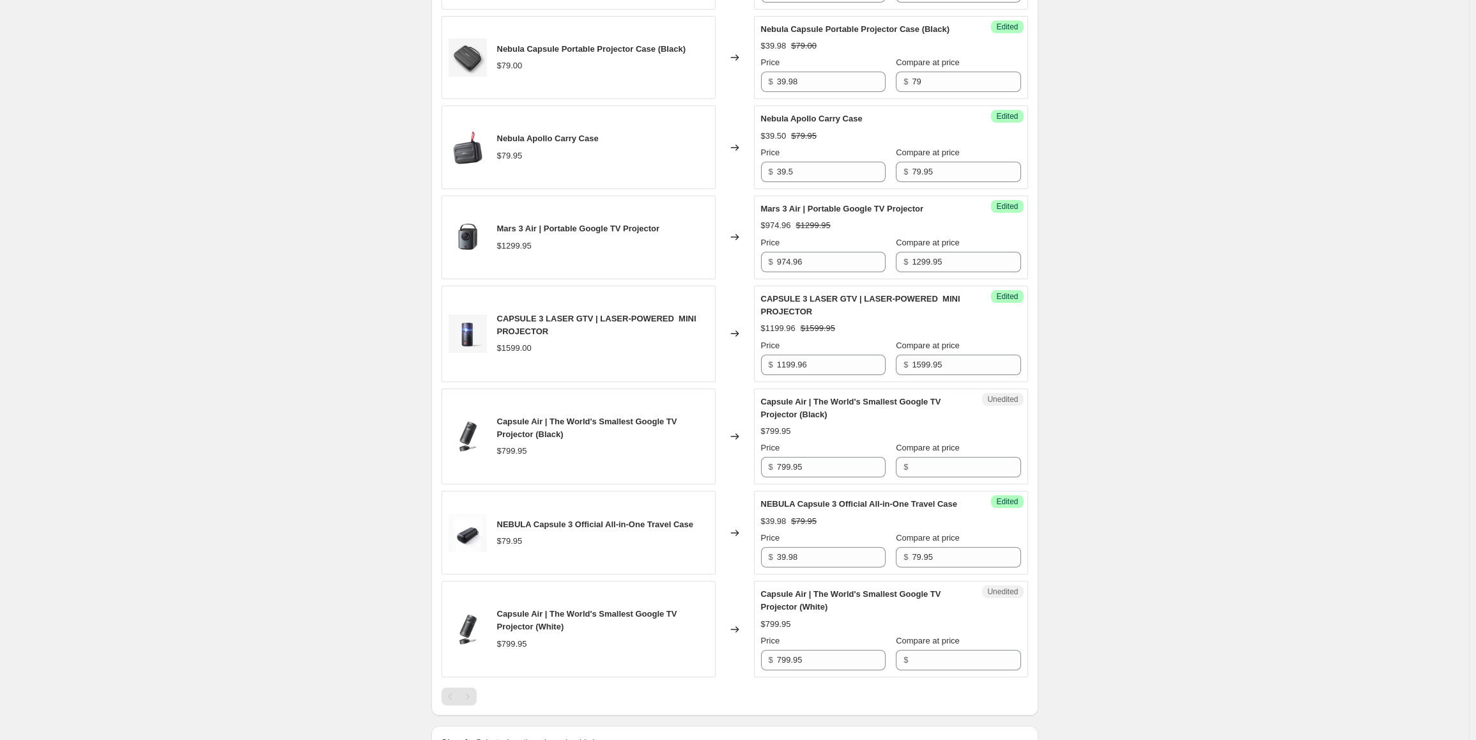
scroll to position [831, 0]
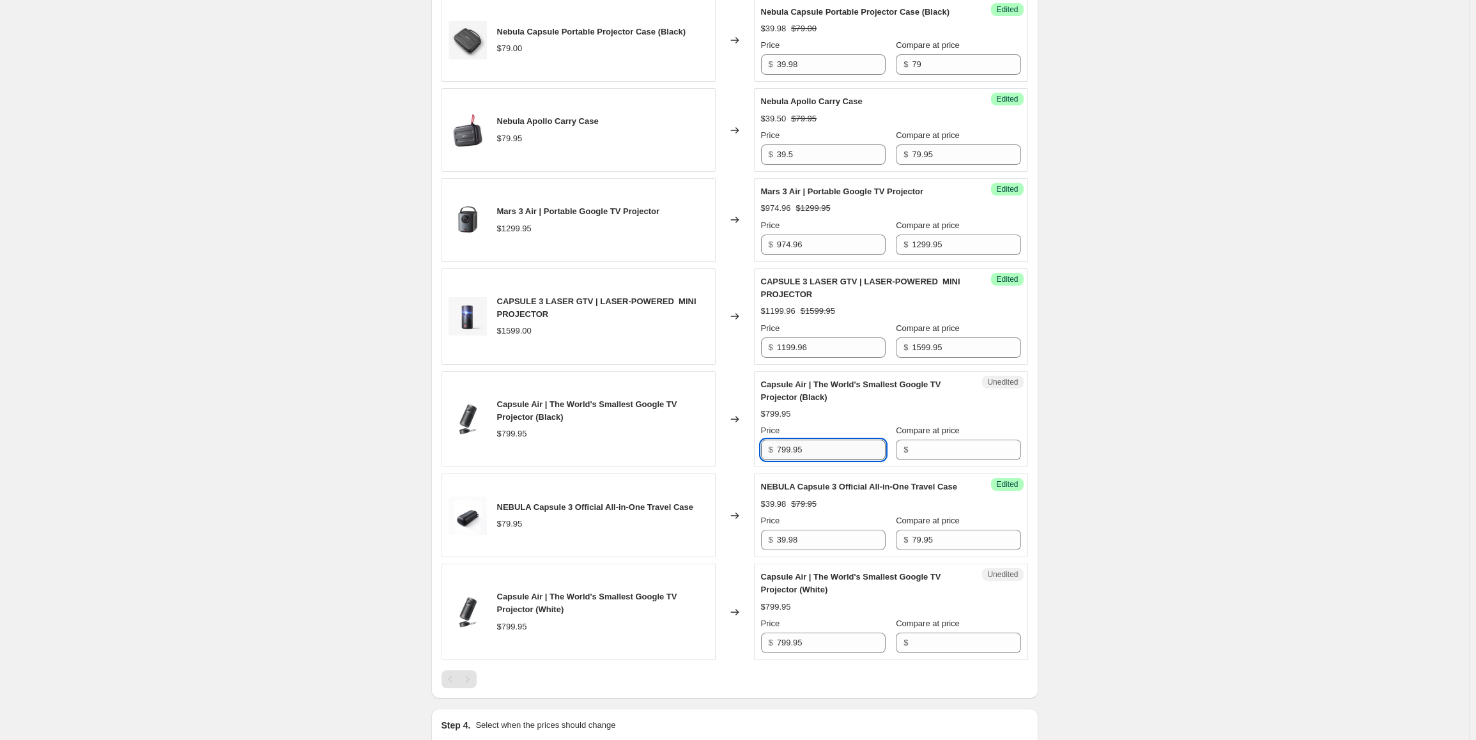
drag, startPoint x: 854, startPoint y: 446, endPoint x: 780, endPoint y: 447, distance: 73.5
click at [780, 447] on input "799.95" at bounding box center [831, 450] width 109 height 20
click at [920, 452] on input "Compare at price" at bounding box center [966, 450] width 109 height 20
paste input "799.95"
type input "799.95"
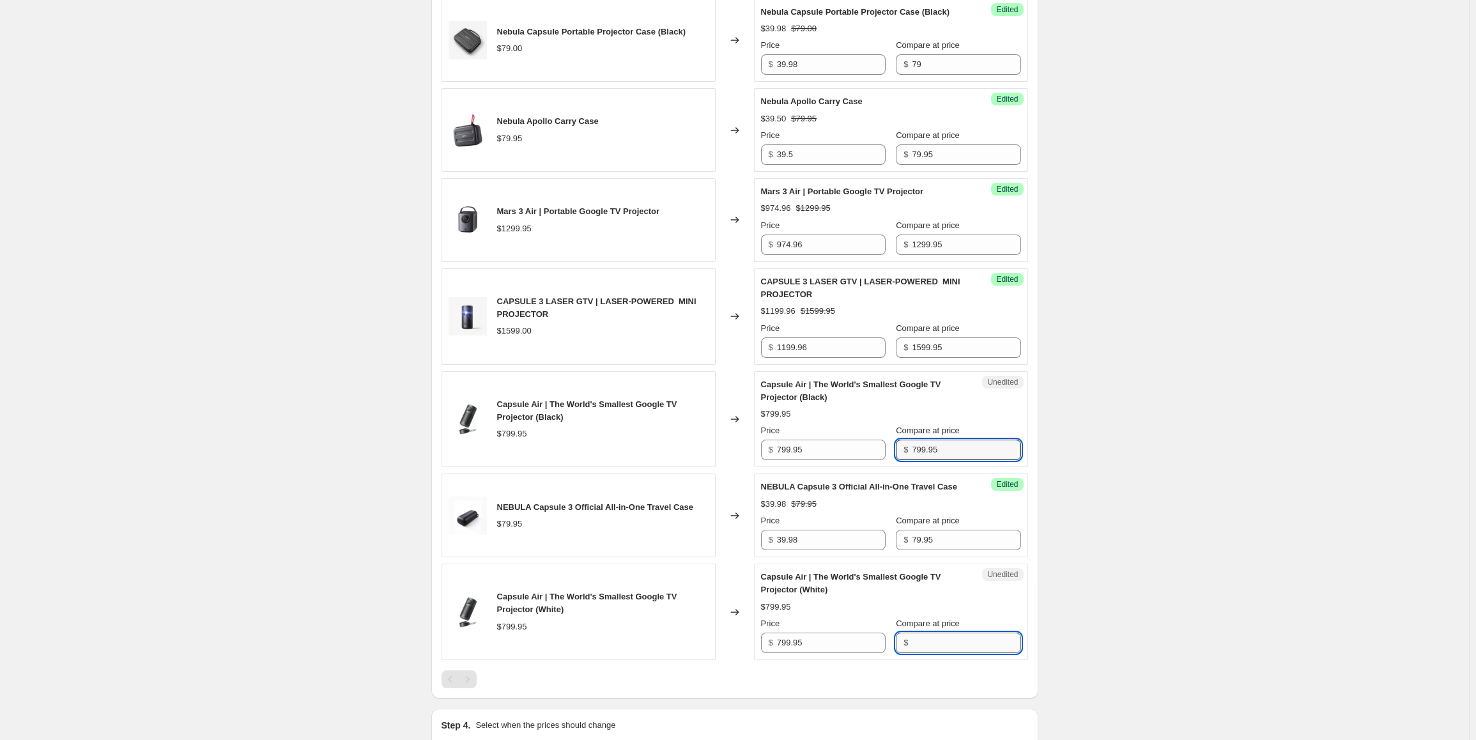
click at [944, 653] on input "Compare at price" at bounding box center [966, 643] width 109 height 20
paste input "799.95"
type input "799.95"
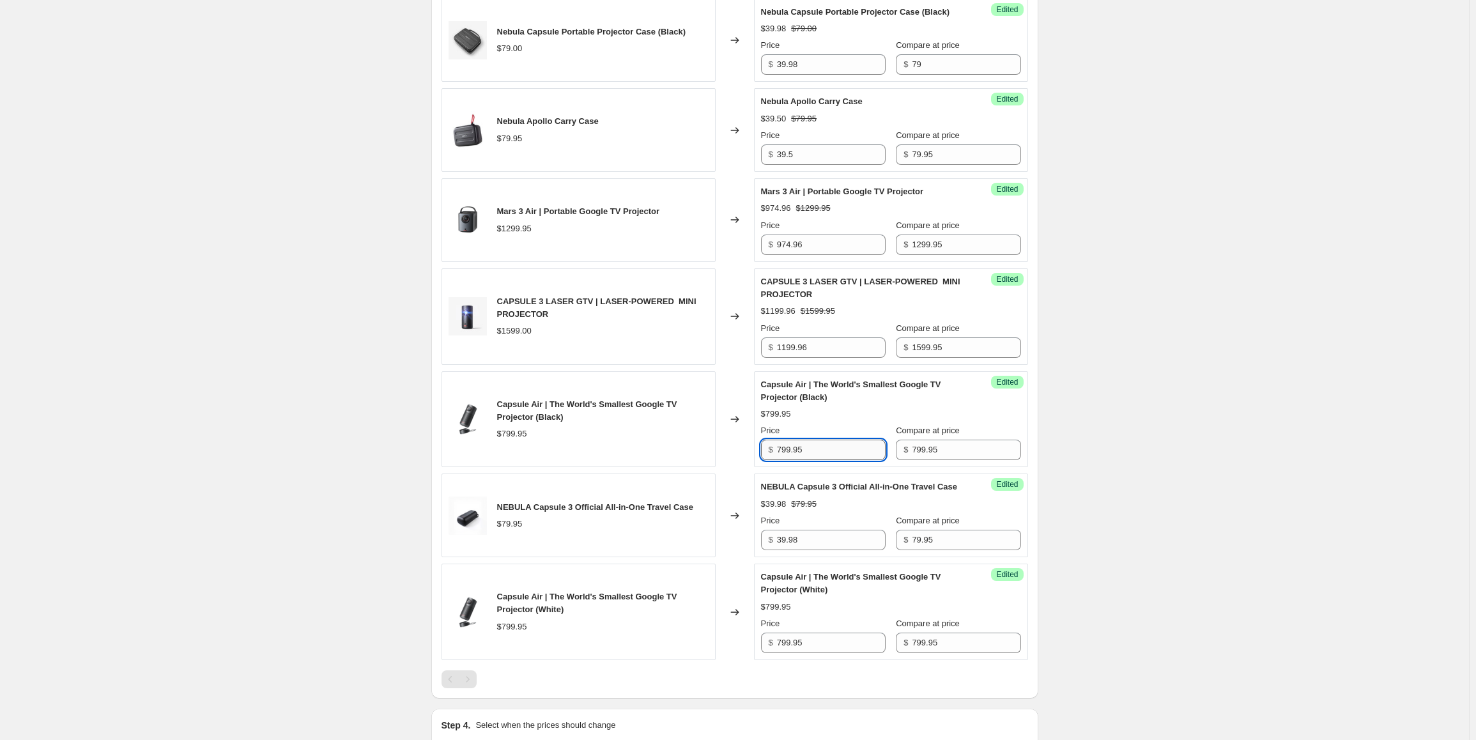
click at [808, 449] on input "799.95" at bounding box center [831, 450] width 109 height 20
paste input "599.24"
type input "599.24"
click at [810, 653] on input "799.95" at bounding box center [831, 643] width 109 height 20
paste input "599.24"
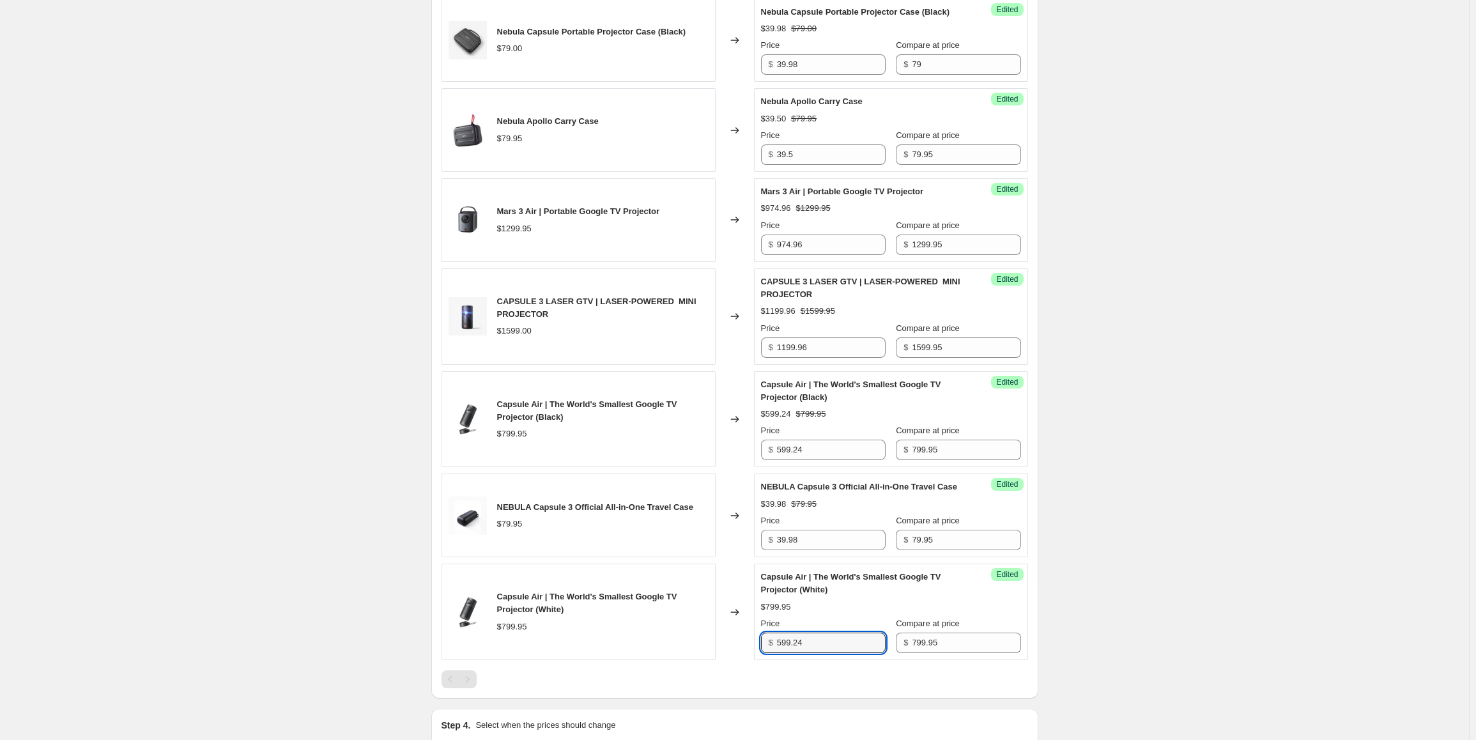
type input "599.24"
click at [1146, 652] on div "Create new price [MEDICAL_DATA]. This page is ready Create new price [MEDICAL_D…" at bounding box center [734, 32] width 1469 height 1727
click at [969, 450] on input "799.95" at bounding box center [966, 450] width 109 height 20
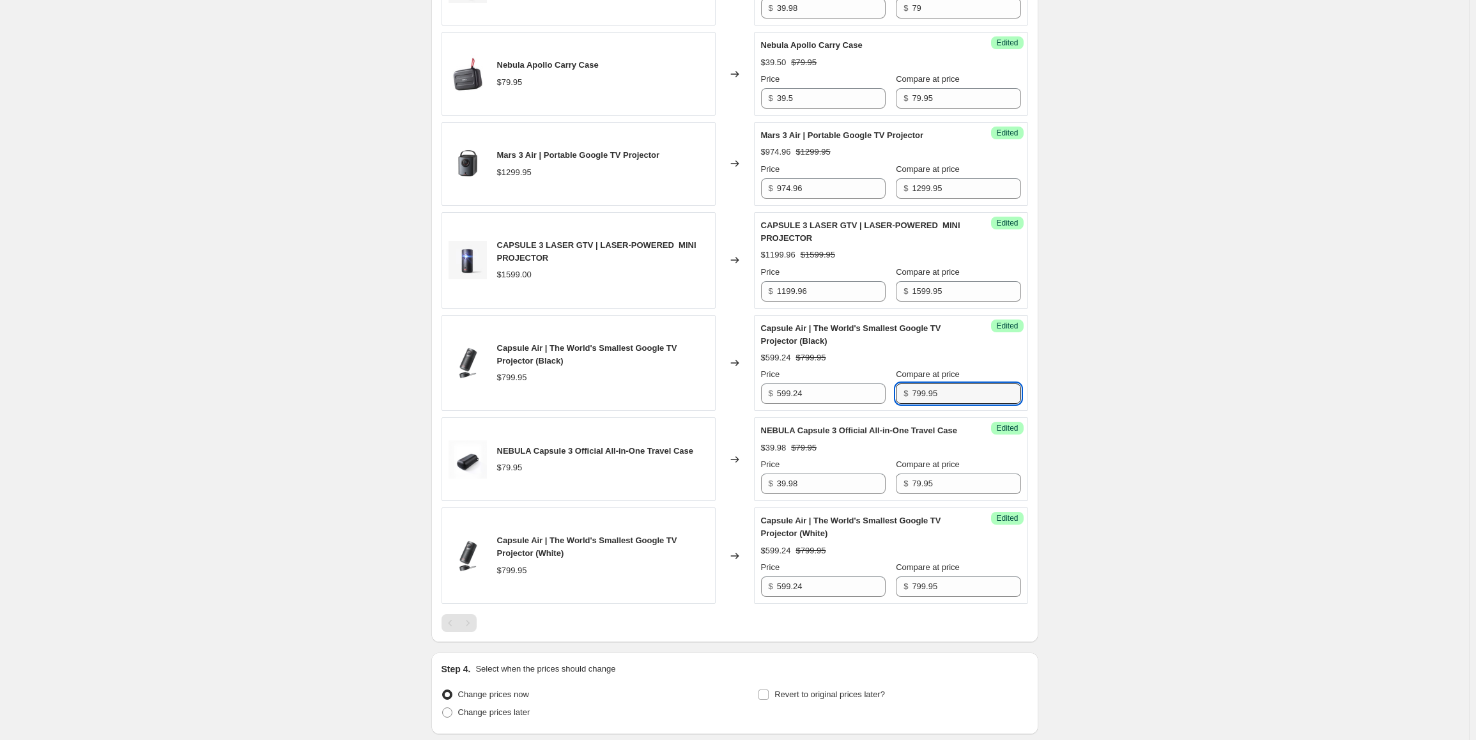
scroll to position [1000, 0]
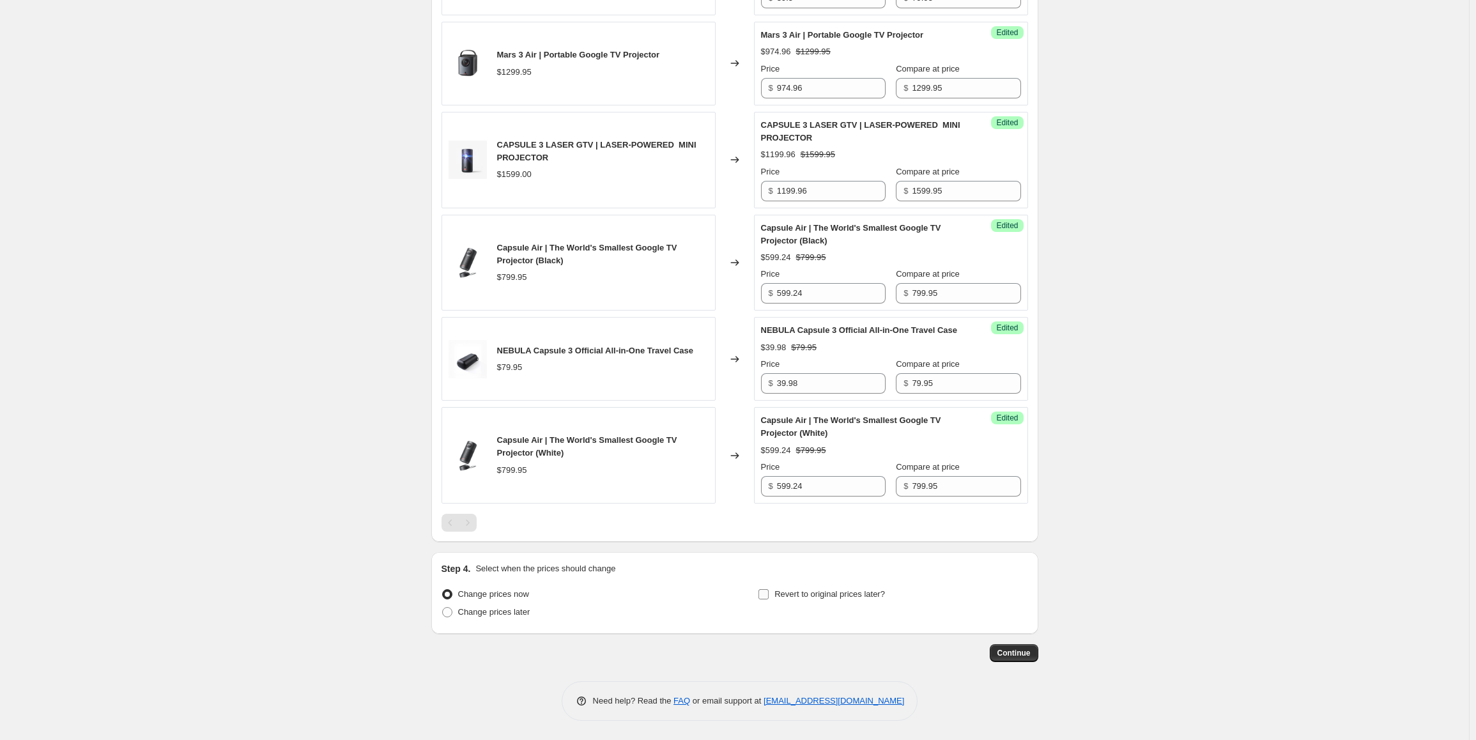
click at [813, 595] on span "Revert to original prices later?" at bounding box center [829, 594] width 111 height 10
click at [769, 595] on input "Revert to original prices later?" at bounding box center [763, 594] width 10 height 10
checkbox input "true"
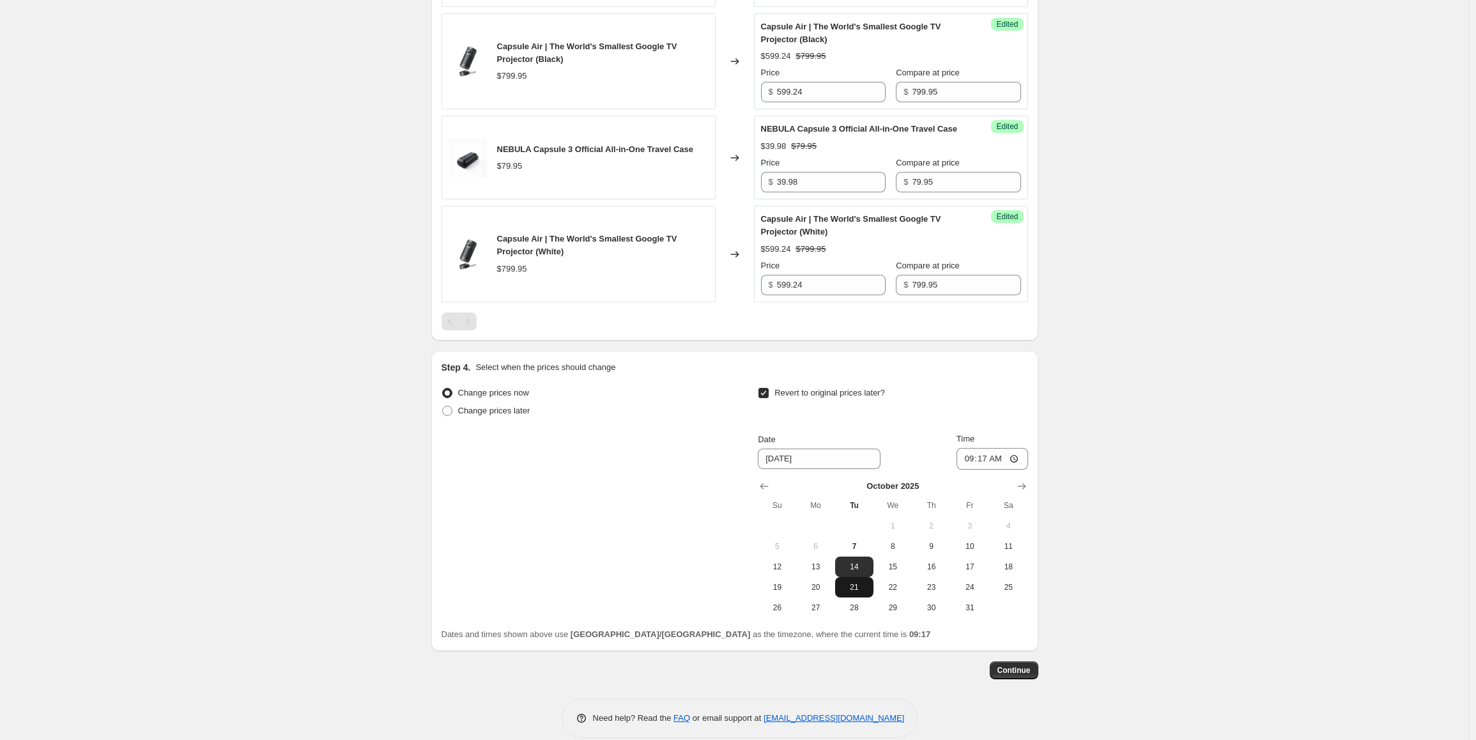
scroll to position [1192, 0]
click at [821, 569] on span "13" at bounding box center [816, 563] width 28 height 10
type input "[DATE]"
click at [975, 465] on input "09:17" at bounding box center [992, 456] width 72 height 22
type input "23:59"
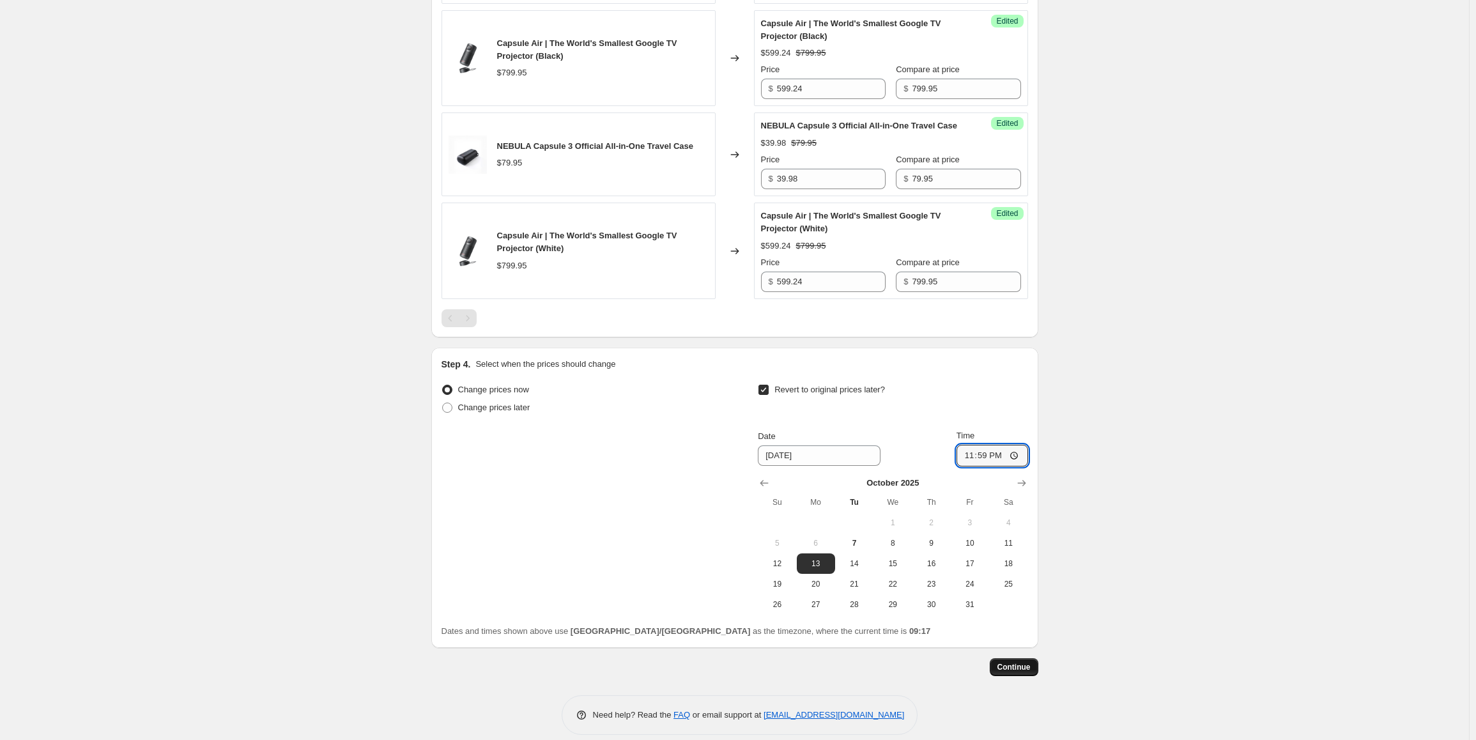
click at [1024, 672] on span "Continue" at bounding box center [1013, 667] width 33 height 10
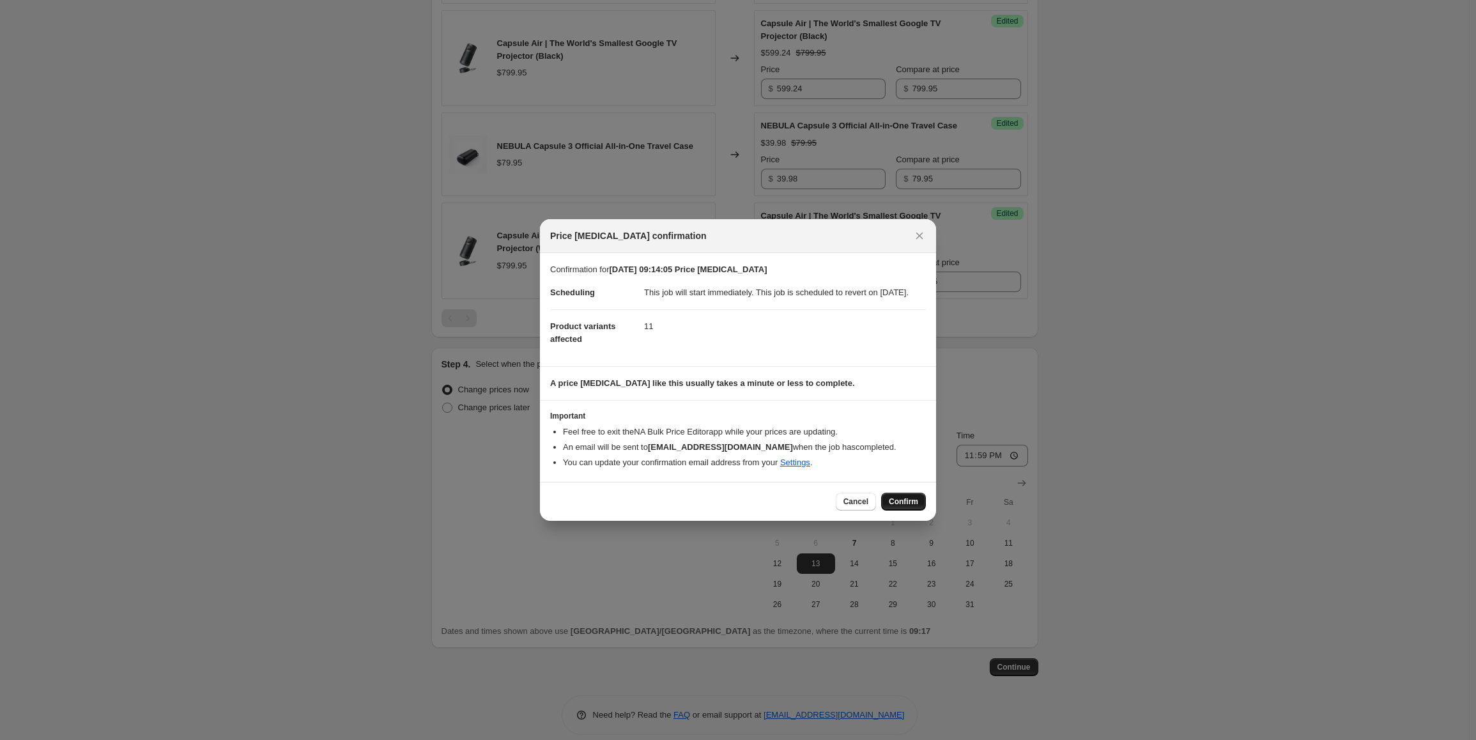
click at [912, 507] on span "Confirm" at bounding box center [903, 501] width 29 height 10
